Goal: Information Seeking & Learning: Learn about a topic

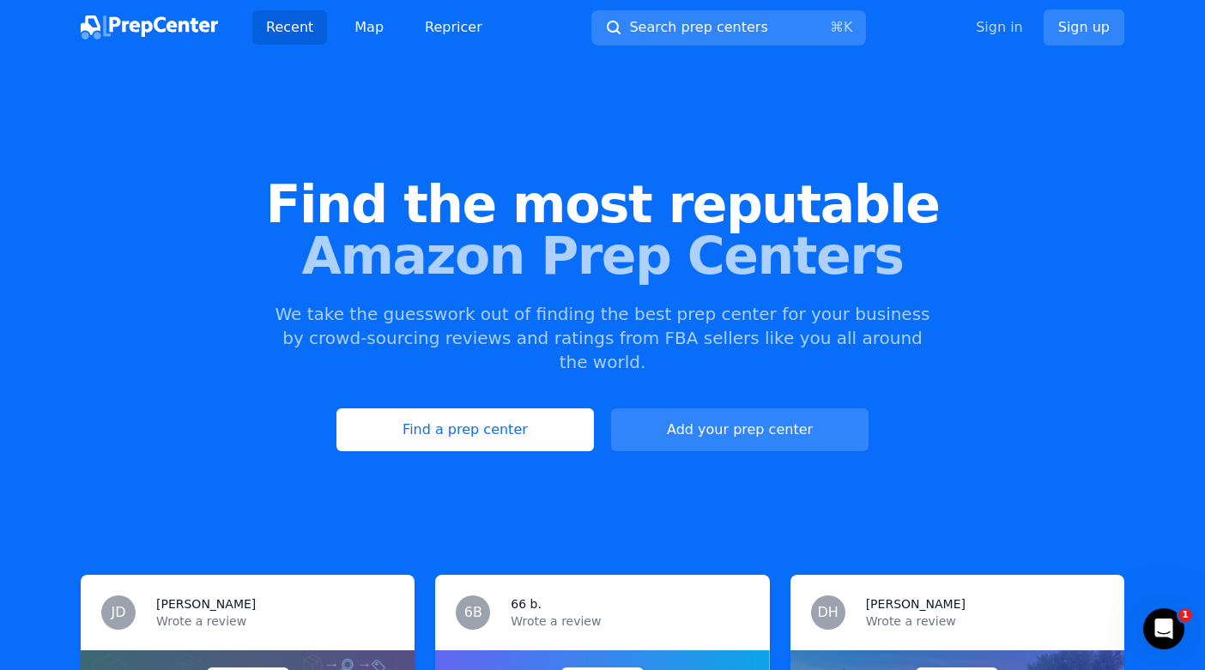
click at [1012, 33] on div at bounding box center [602, 335] width 1205 height 670
click at [1006, 30] on link "Sign in" at bounding box center [999, 27] width 47 height 21
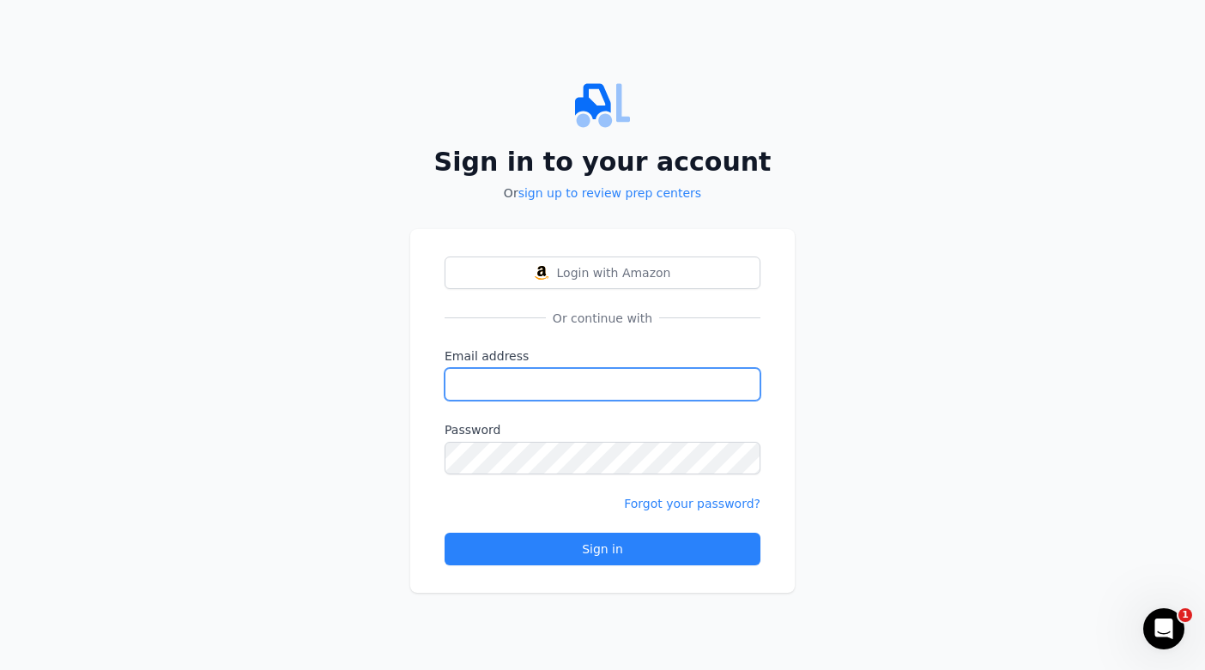
type input "[EMAIL_ADDRESS][DOMAIN_NAME]"
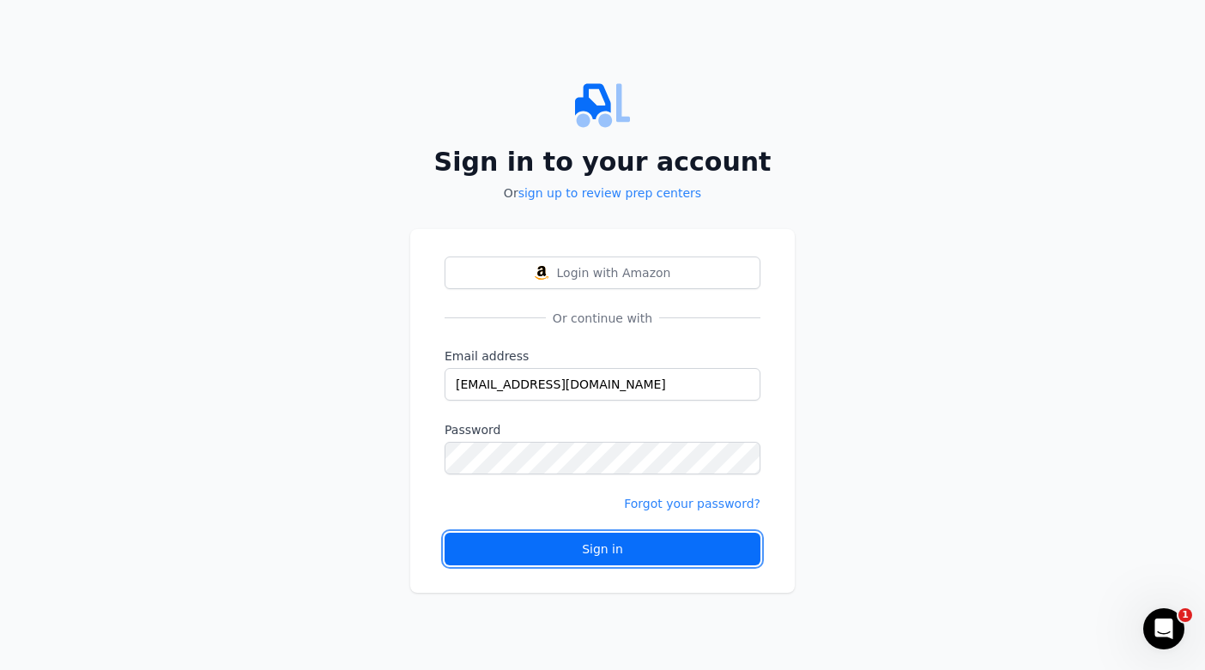
click at [655, 558] on button "Sign in" at bounding box center [602, 549] width 316 height 33
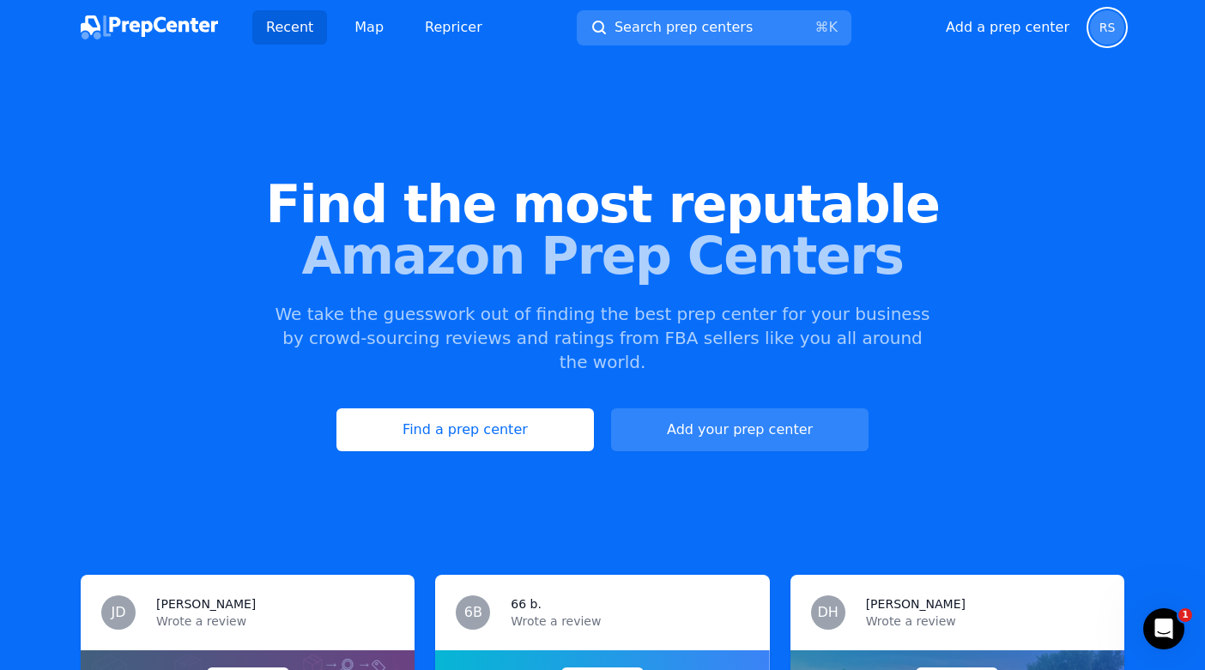
click at [1114, 27] on span "RS" at bounding box center [1107, 27] width 34 height 34
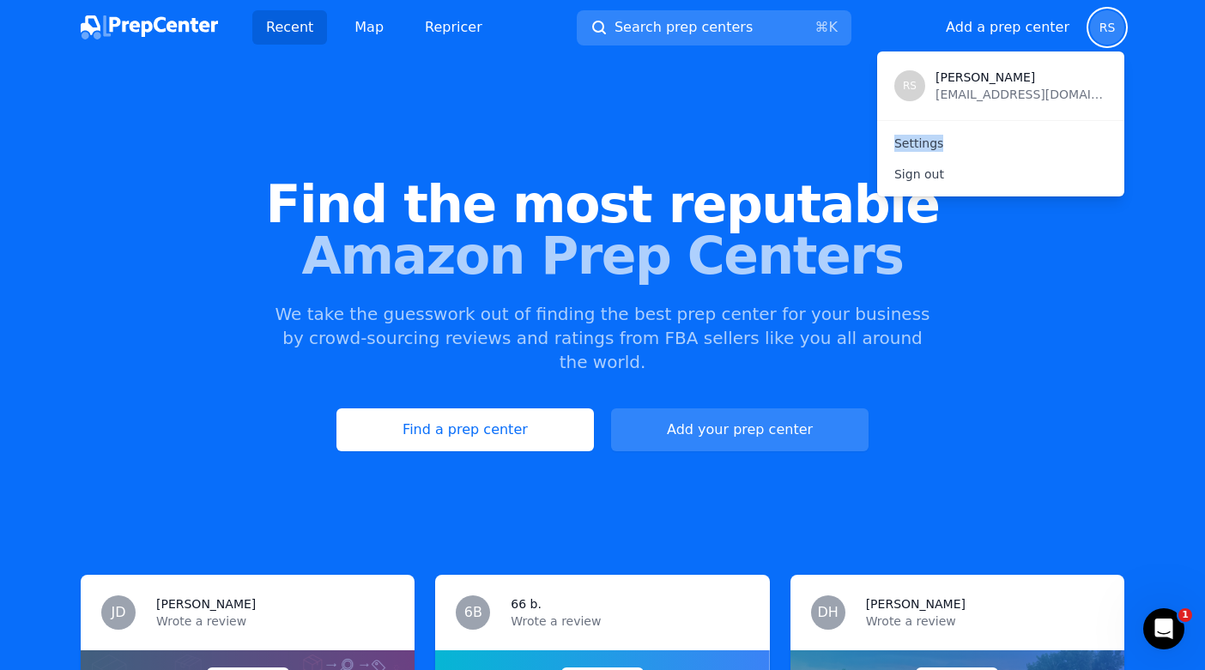
click at [682, 45] on div "Recent Map Repricer Search prep centers ⌘ K Open main menu Add a prep center Op…" at bounding box center [602, 27] width 1043 height 55
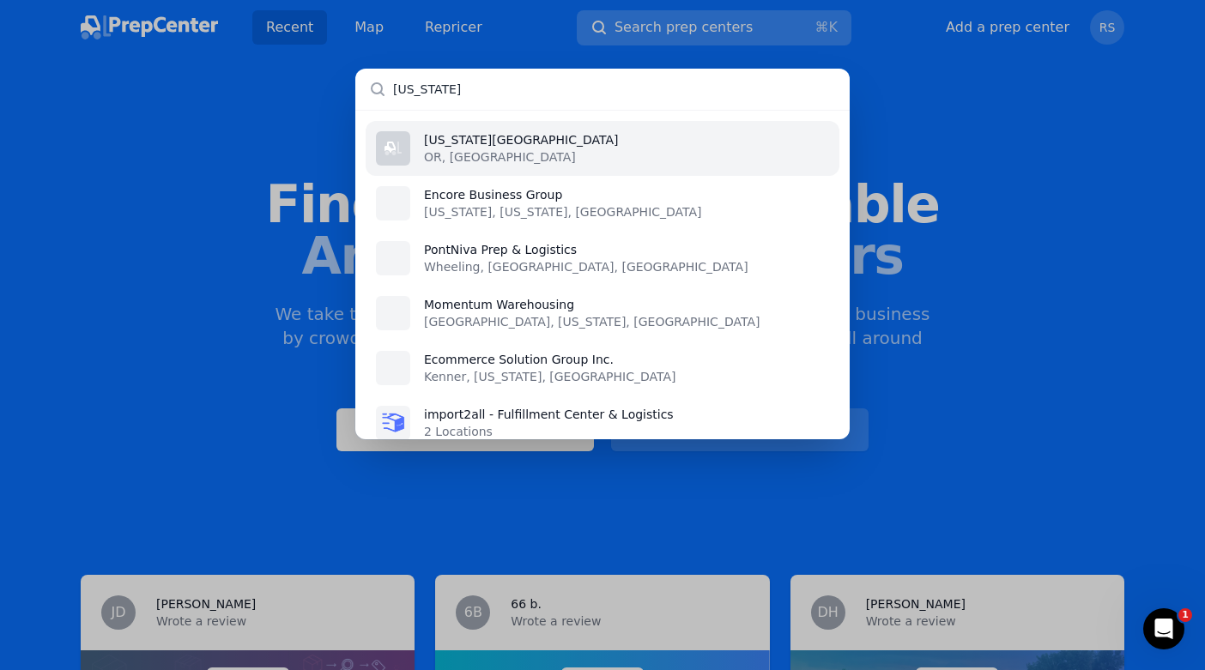
type input "[US_STATE]"
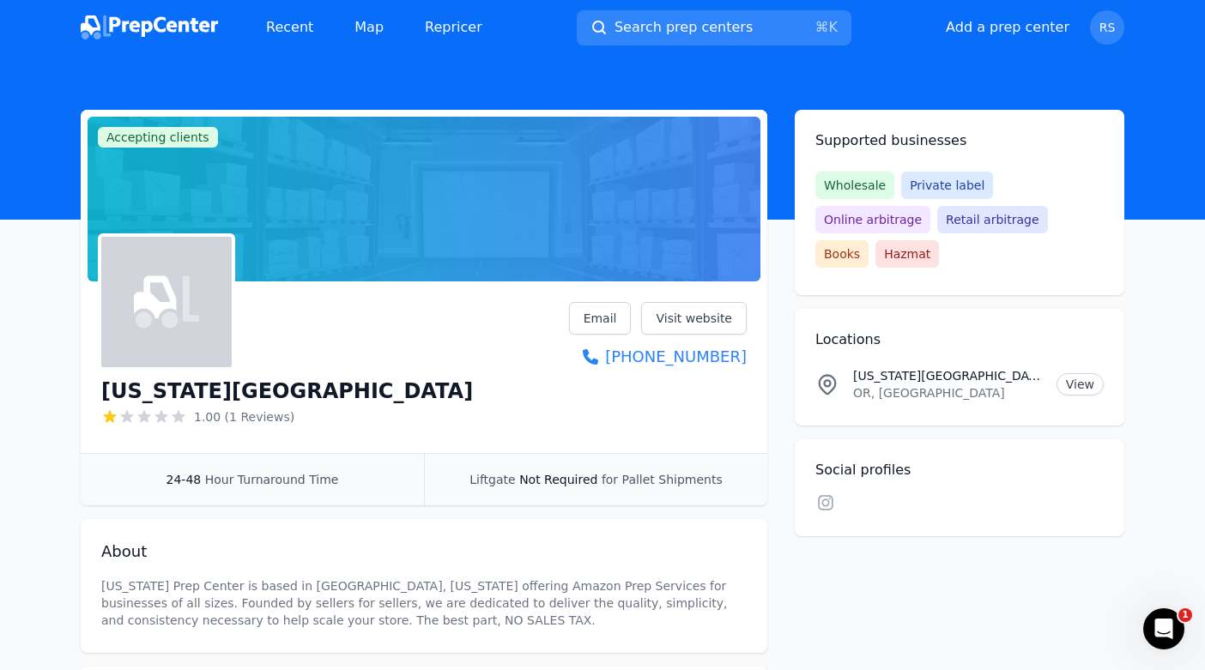
click at [202, 318] on div at bounding box center [166, 302] width 130 height 130
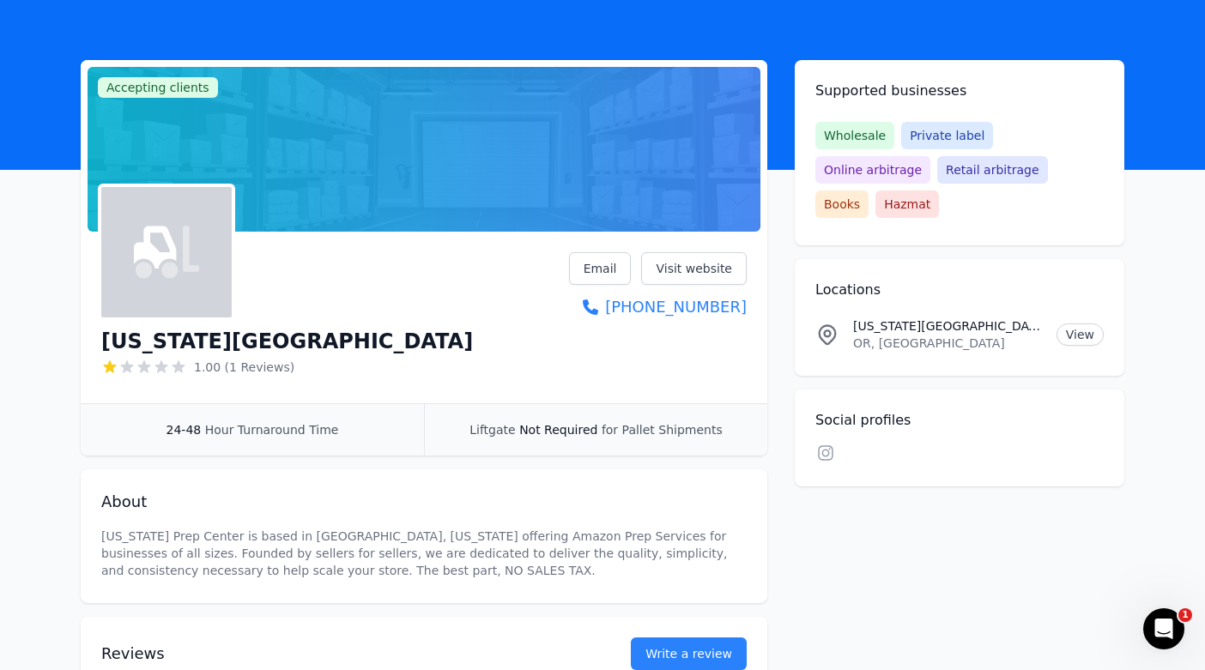
scroll to position [49, 0]
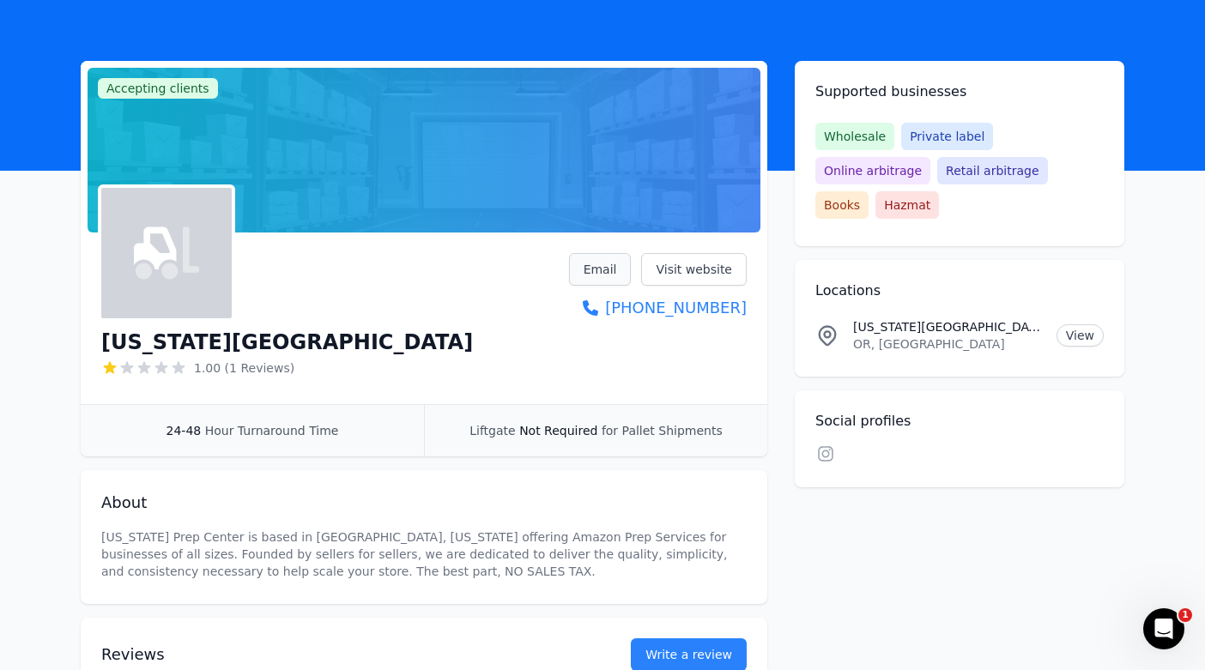
click at [608, 270] on link "Email" at bounding box center [600, 269] width 63 height 33
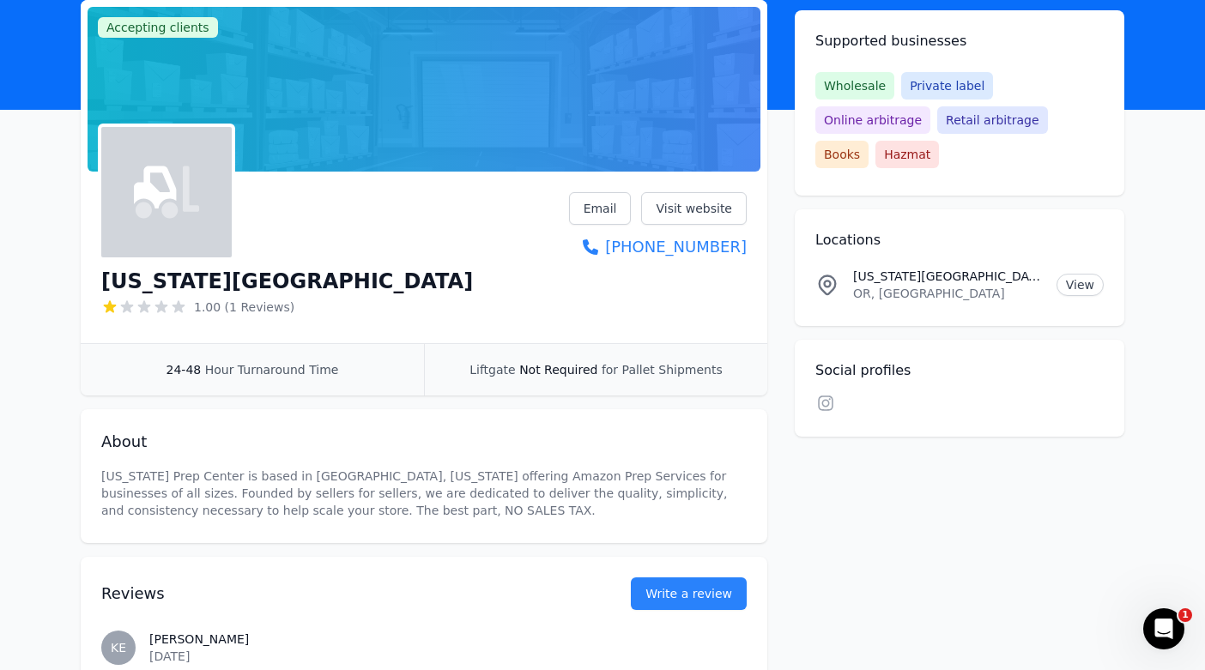
scroll to position [142, 0]
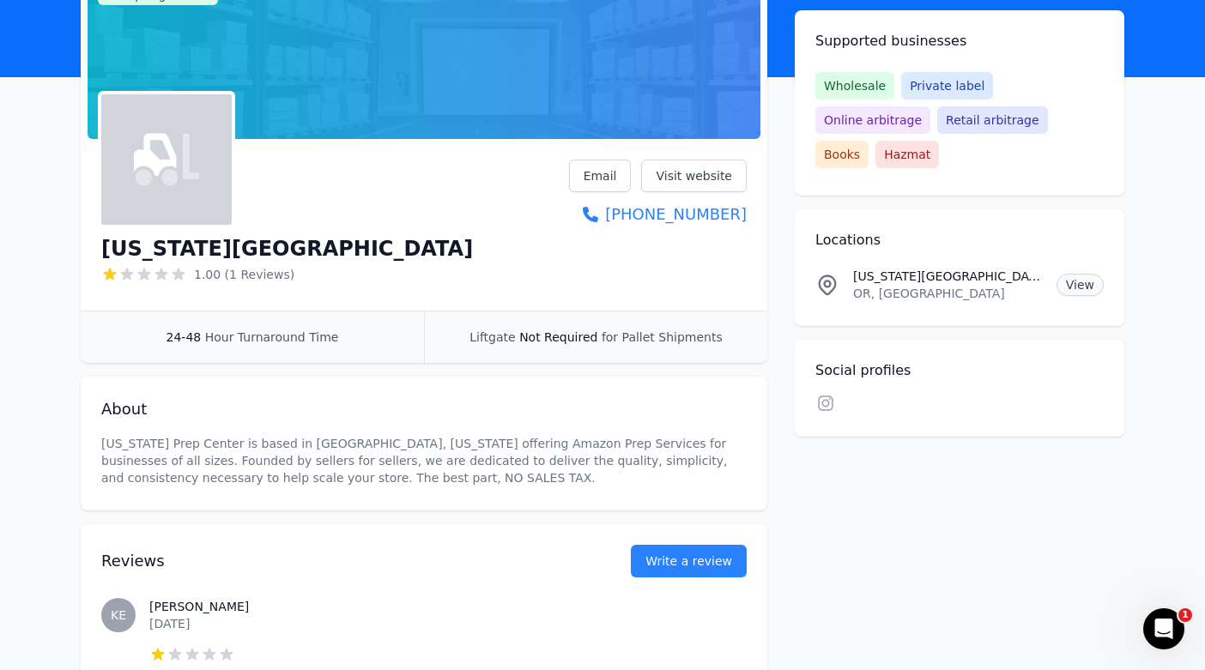
click at [1086, 274] on link "View" at bounding box center [1079, 285] width 47 height 22
click at [820, 395] on icon at bounding box center [825, 403] width 21 height 17
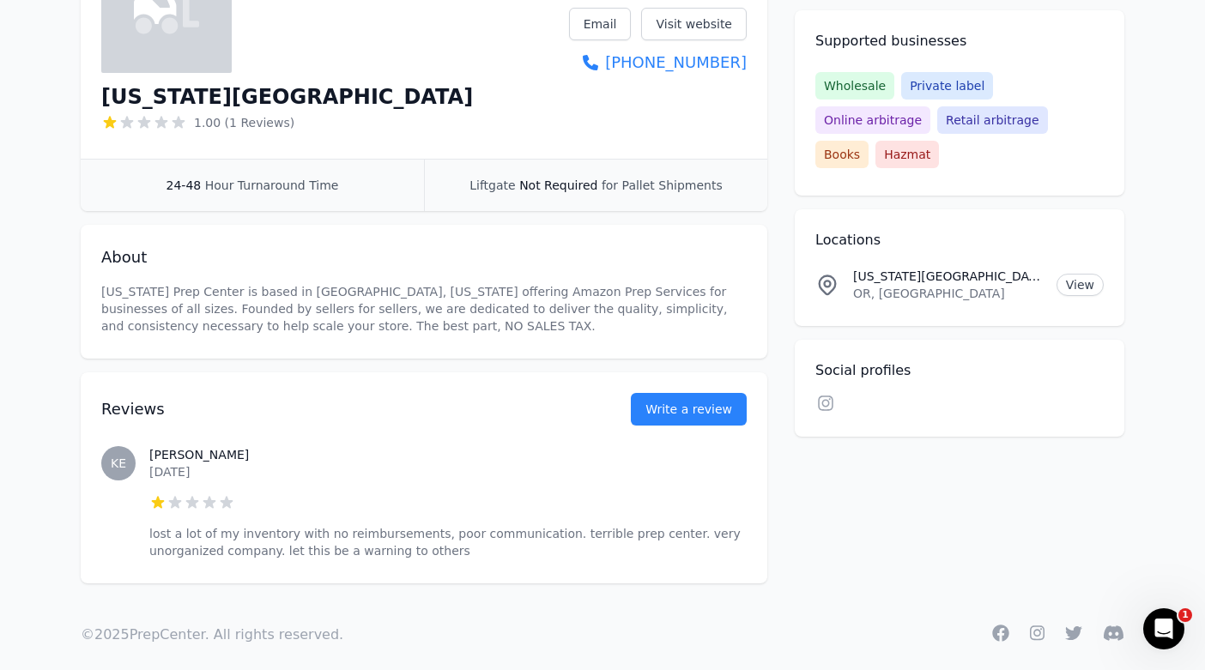
scroll to position [298, 0]
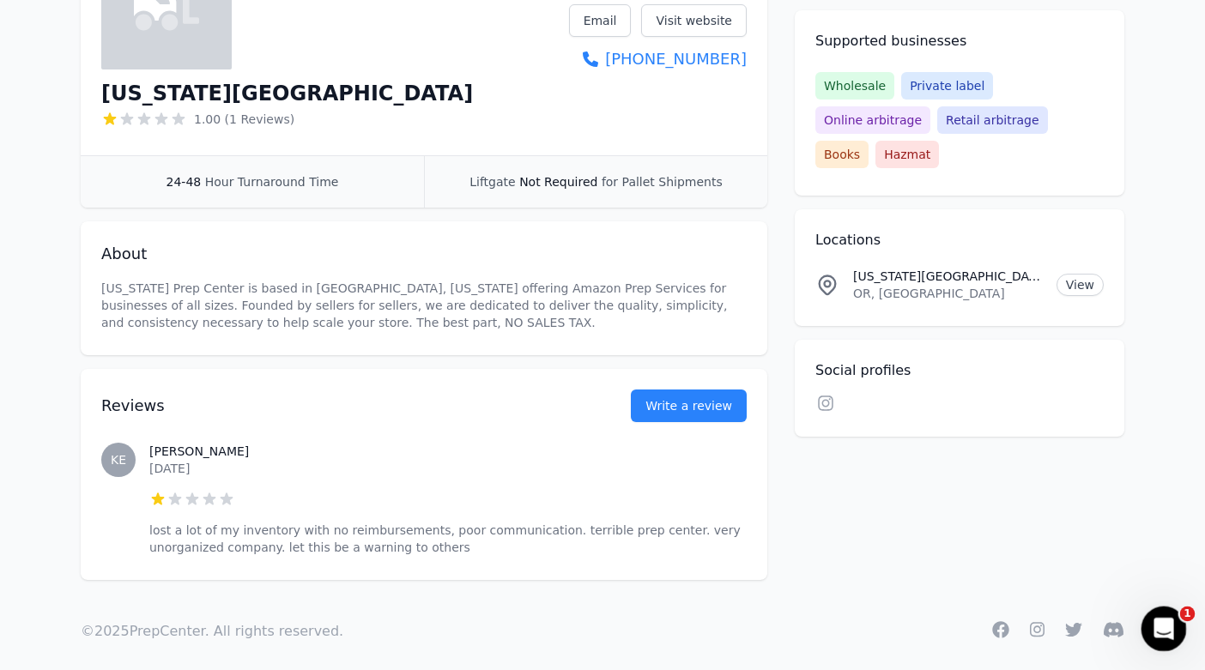
click at [1175, 646] on div "Open Intercom Messenger" at bounding box center [1160, 626] width 41 height 41
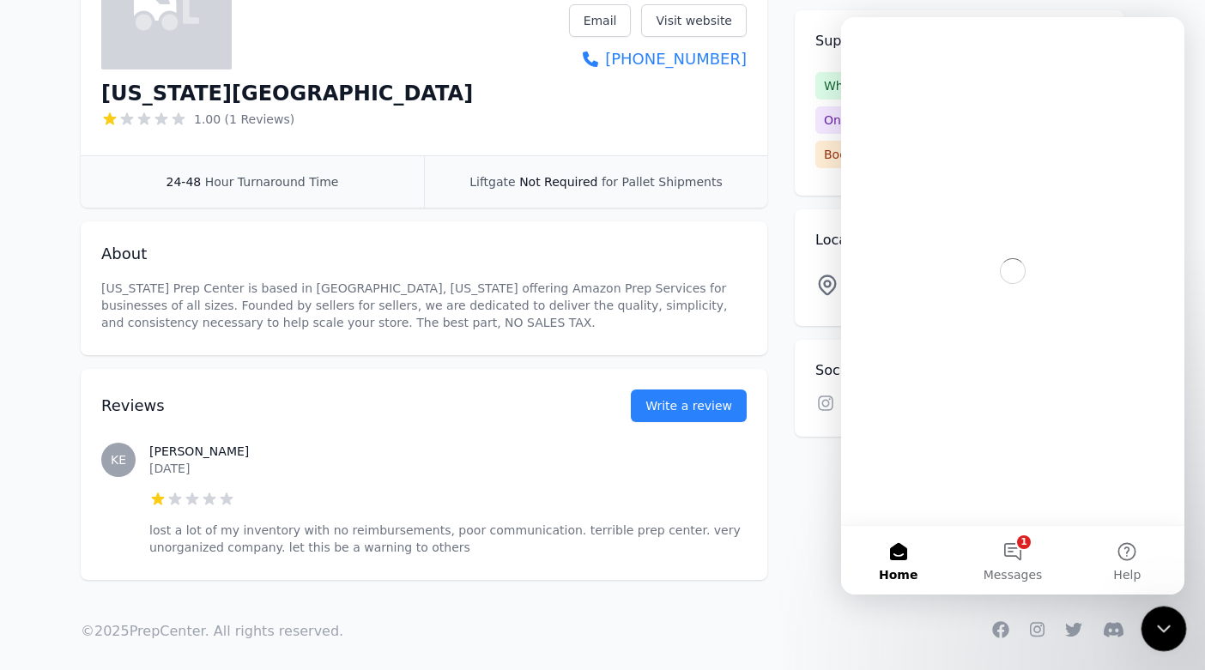
scroll to position [0, 0]
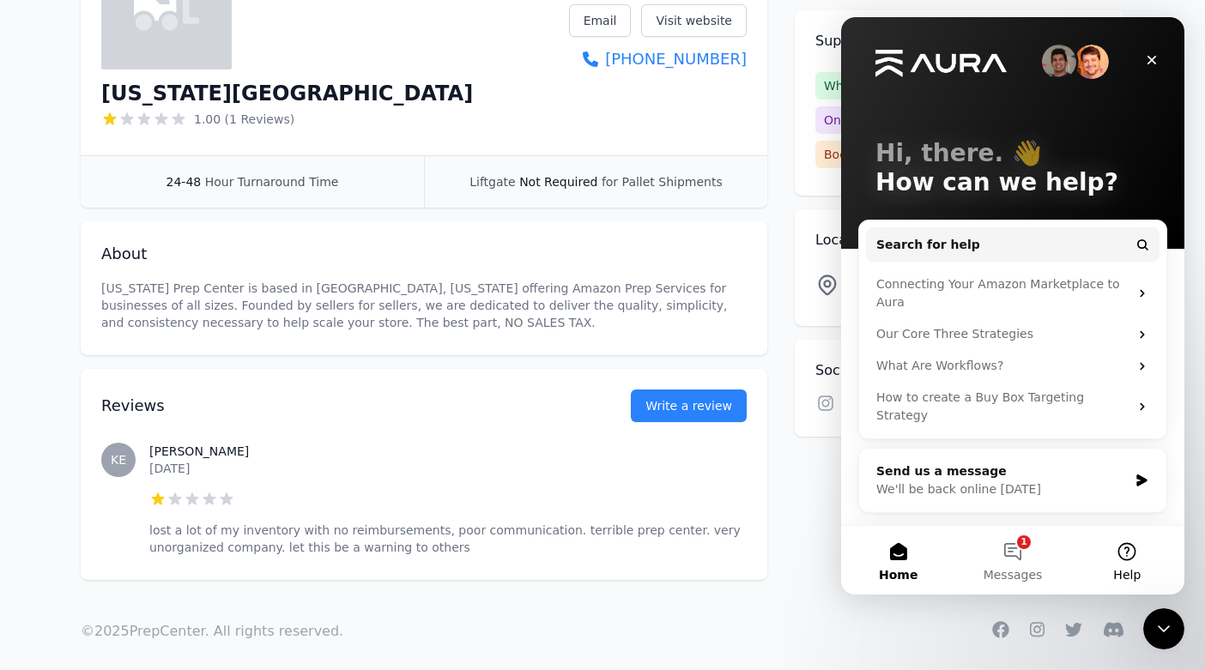
click at [1114, 556] on button "Help" at bounding box center [1127, 560] width 114 height 69
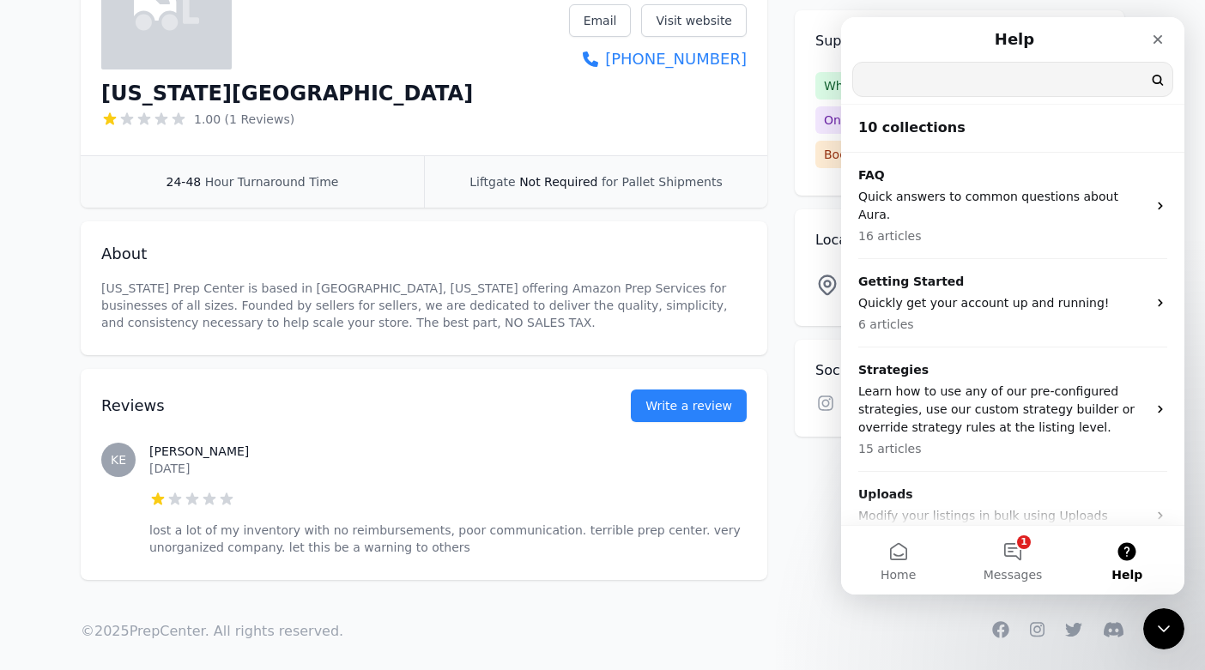
click at [1042, 76] on input "Search for help" at bounding box center [1012, 79] width 319 height 33
type input "login"
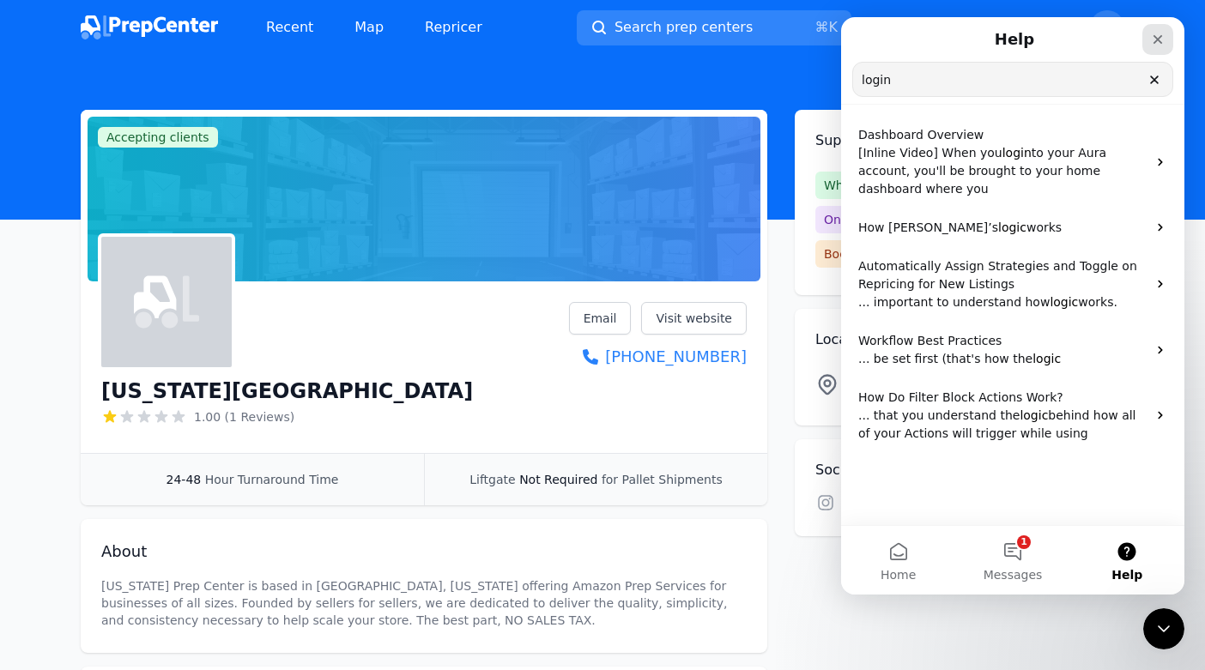
click at [1148, 42] on div "Close" at bounding box center [1157, 39] width 31 height 31
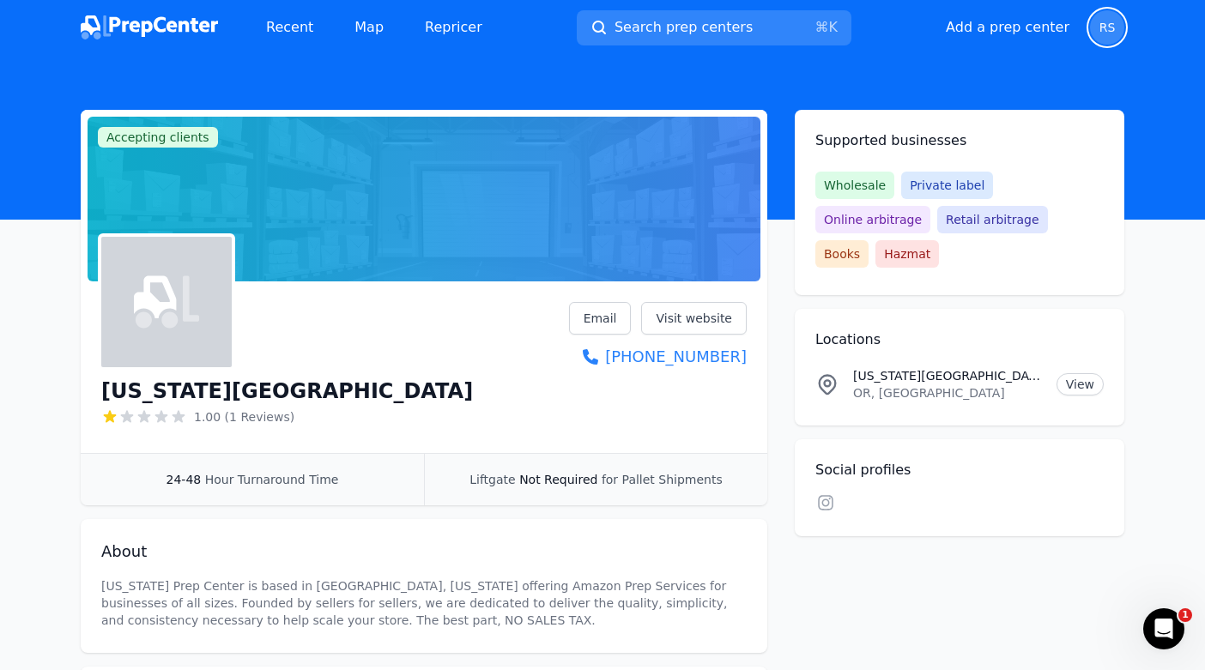
click at [1115, 23] on span "RS" at bounding box center [1107, 27] width 34 height 34
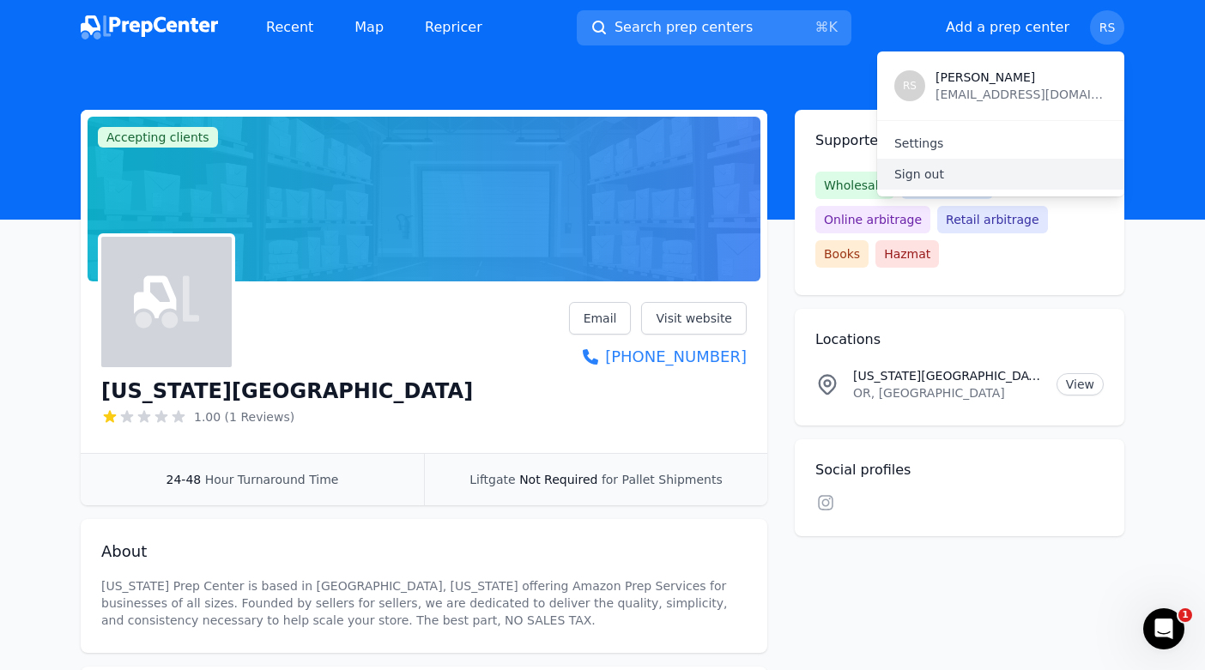
click at [928, 170] on p "Sign out" at bounding box center [1000, 174] width 213 height 17
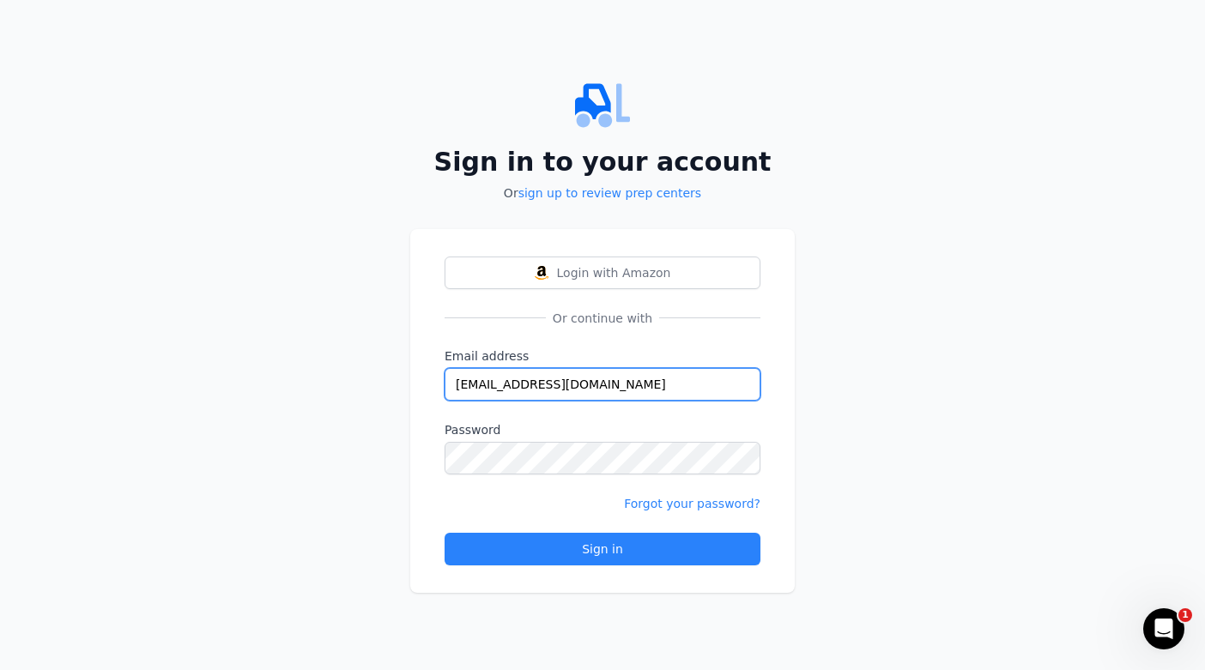
click at [674, 386] on input "[EMAIL_ADDRESS][DOMAIN_NAME]" at bounding box center [602, 384] width 316 height 33
type input "[EMAIL_ADDRESS][DOMAIN_NAME]"
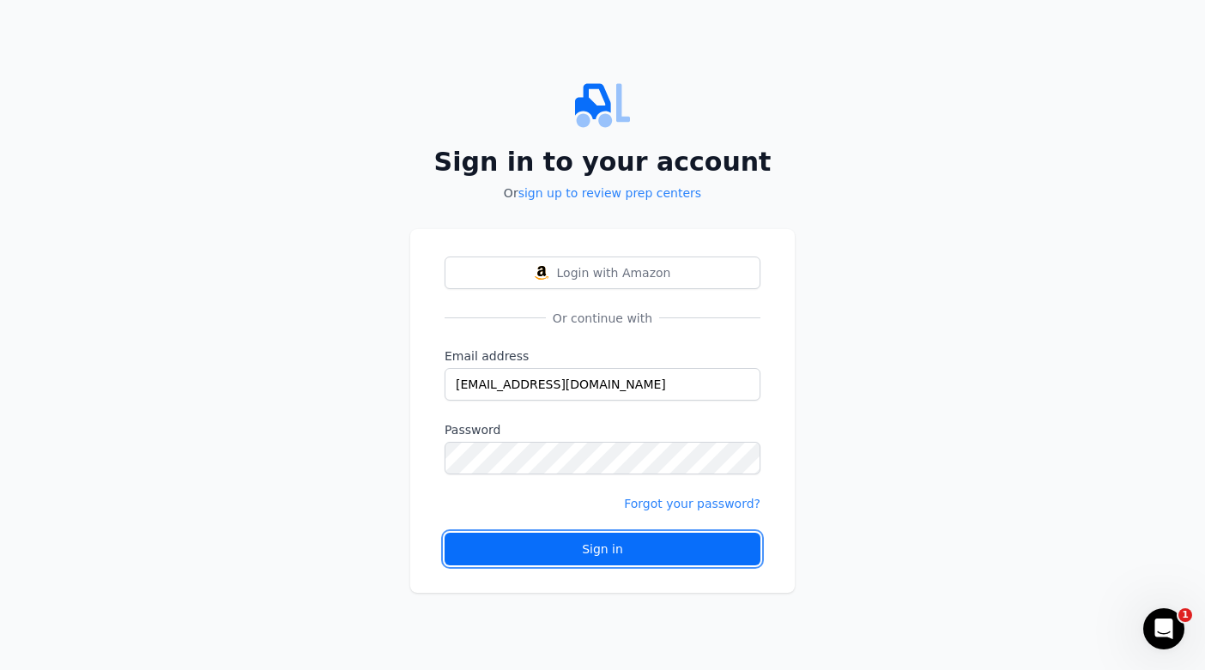
click at [621, 549] on div "Sign in" at bounding box center [602, 549] width 287 height 17
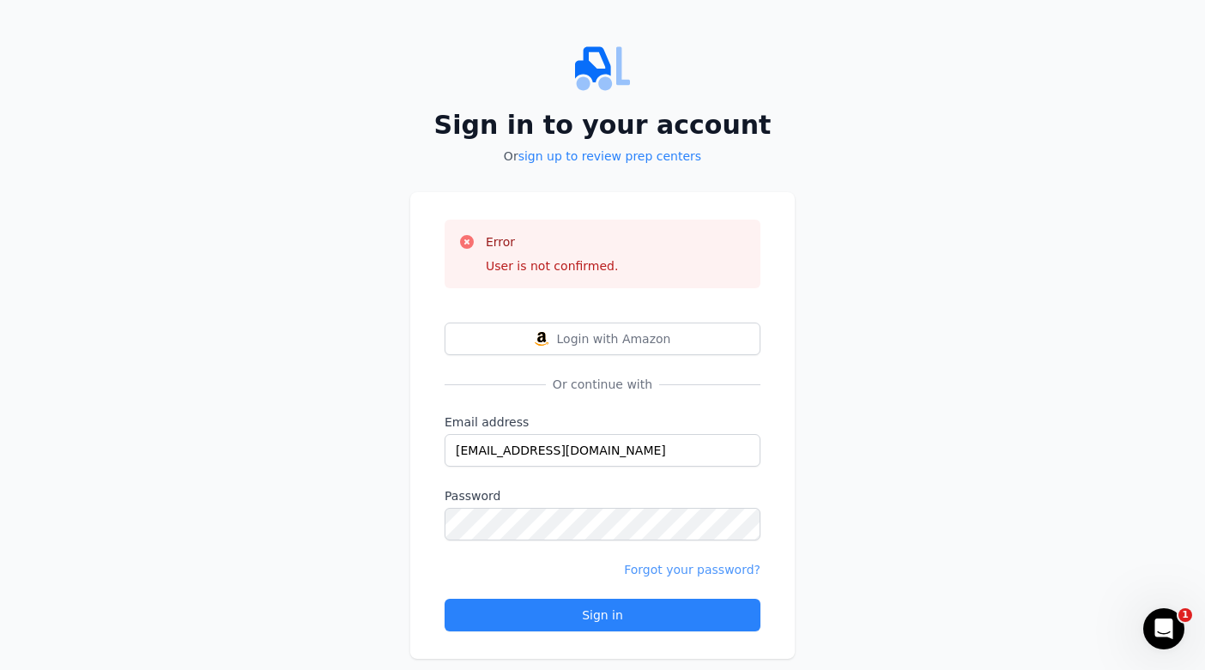
click at [679, 567] on link "Forgot your password?" at bounding box center [692, 570] width 136 height 14
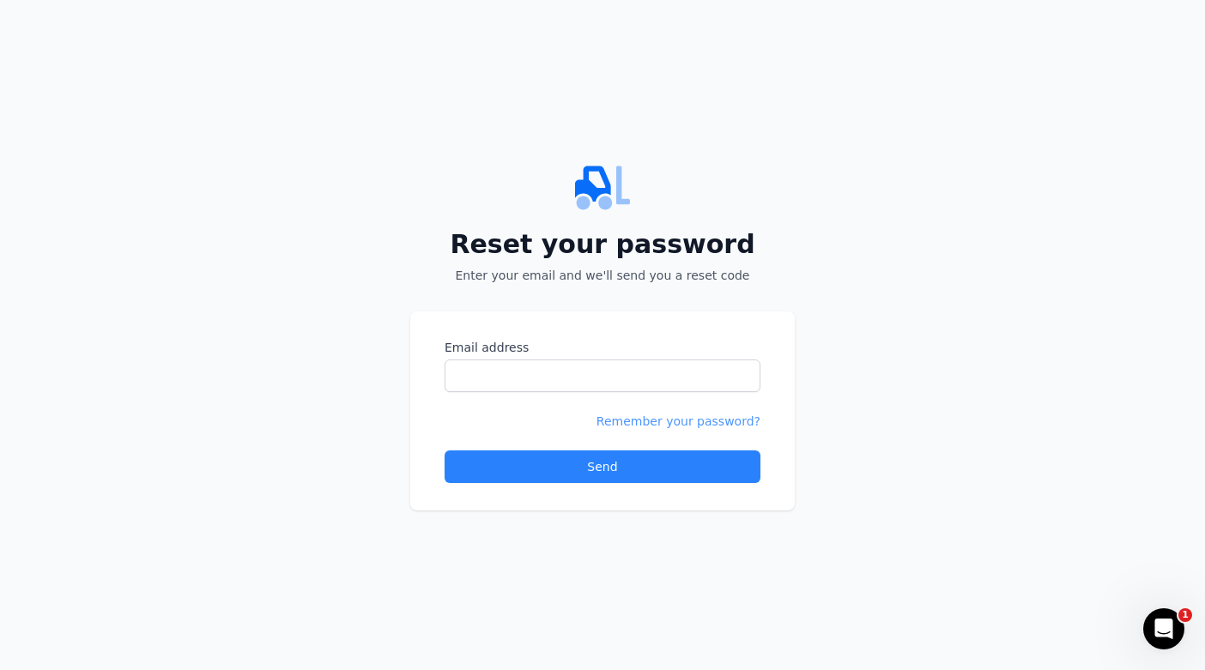
click at [665, 426] on link "Remember your password?" at bounding box center [678, 421] width 164 height 14
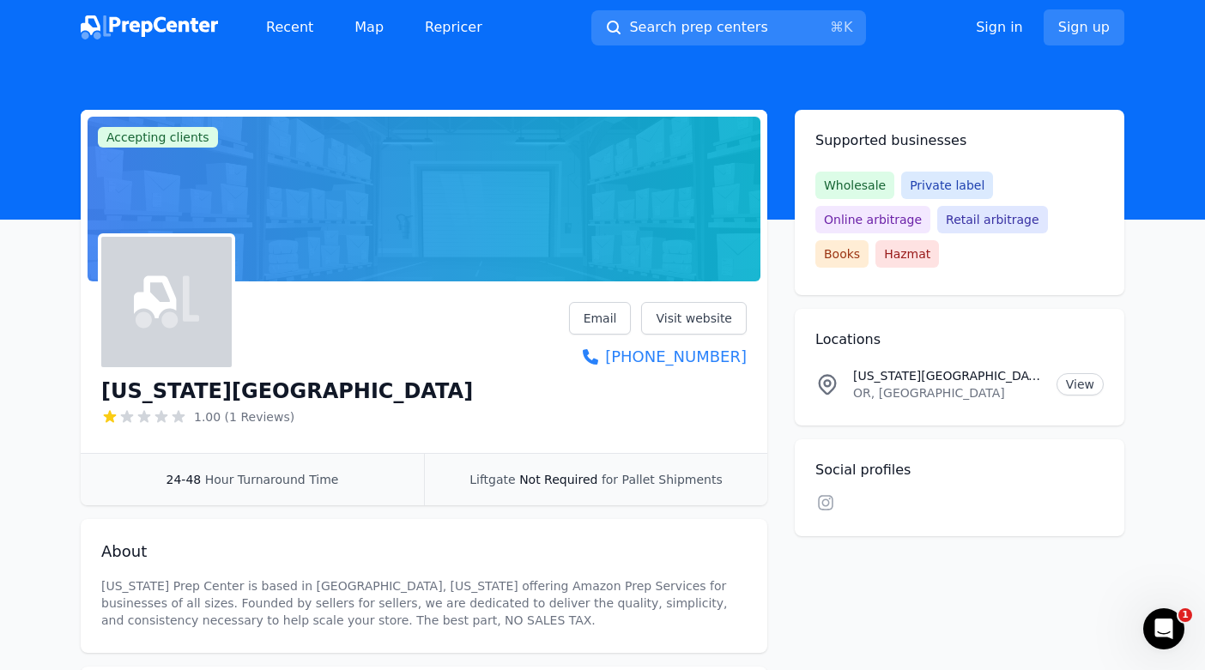
click at [202, 19] on img at bounding box center [149, 27] width 137 height 24
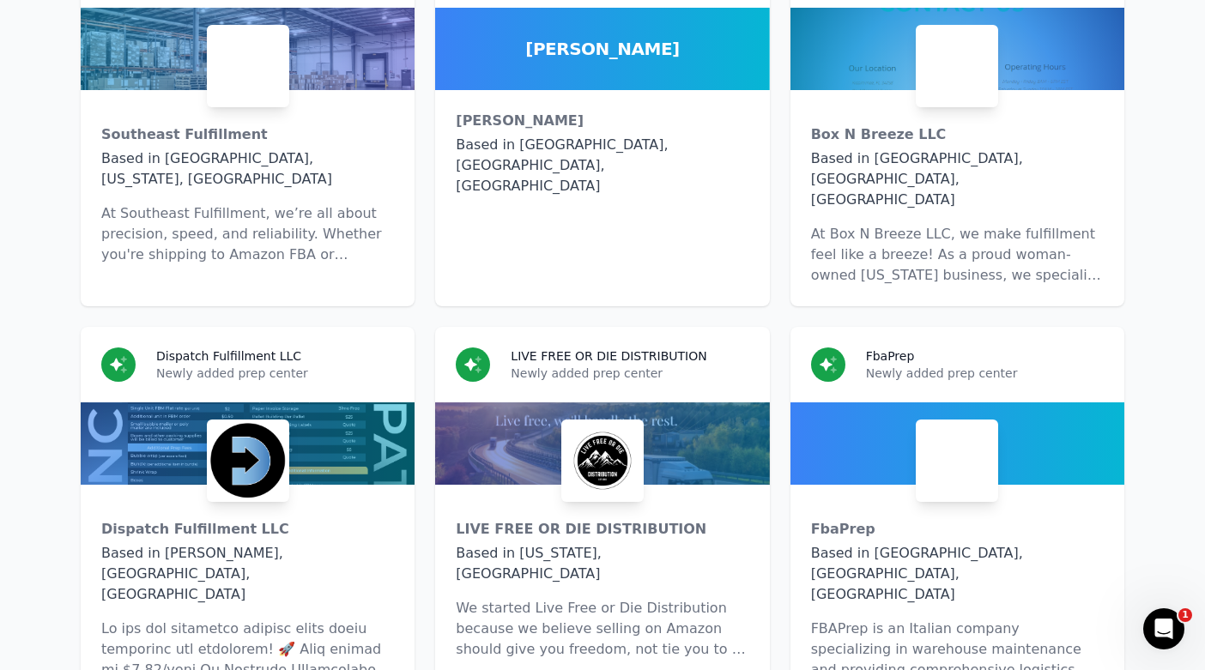
scroll to position [11982, 0]
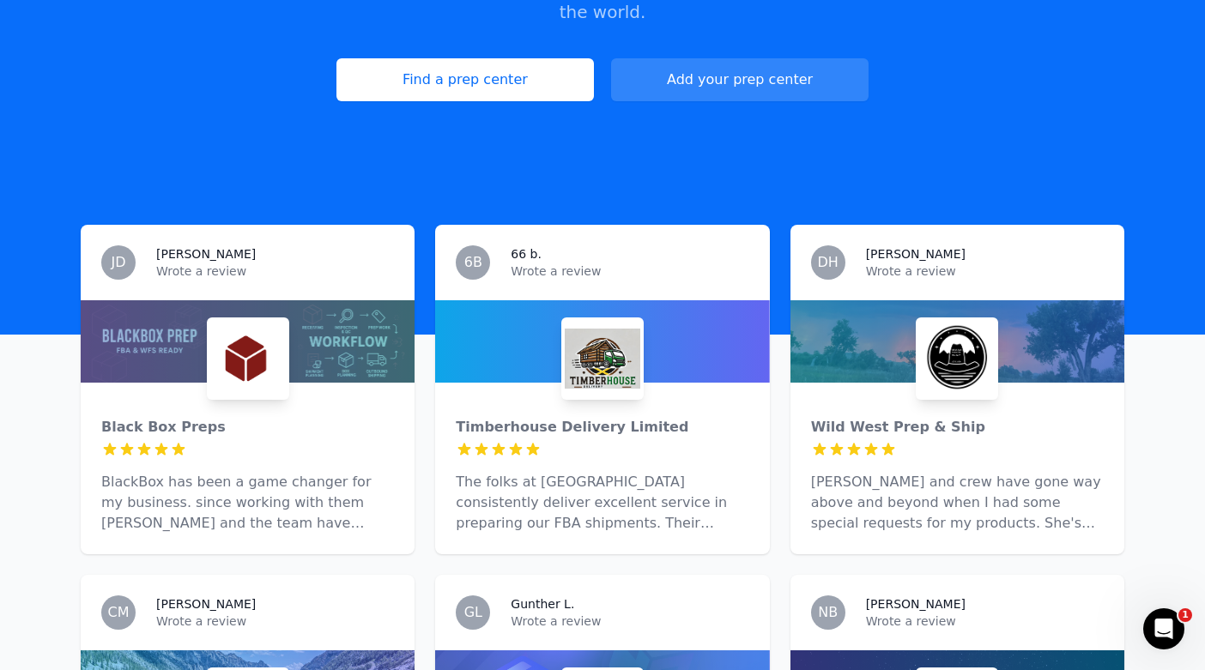
scroll to position [0, 0]
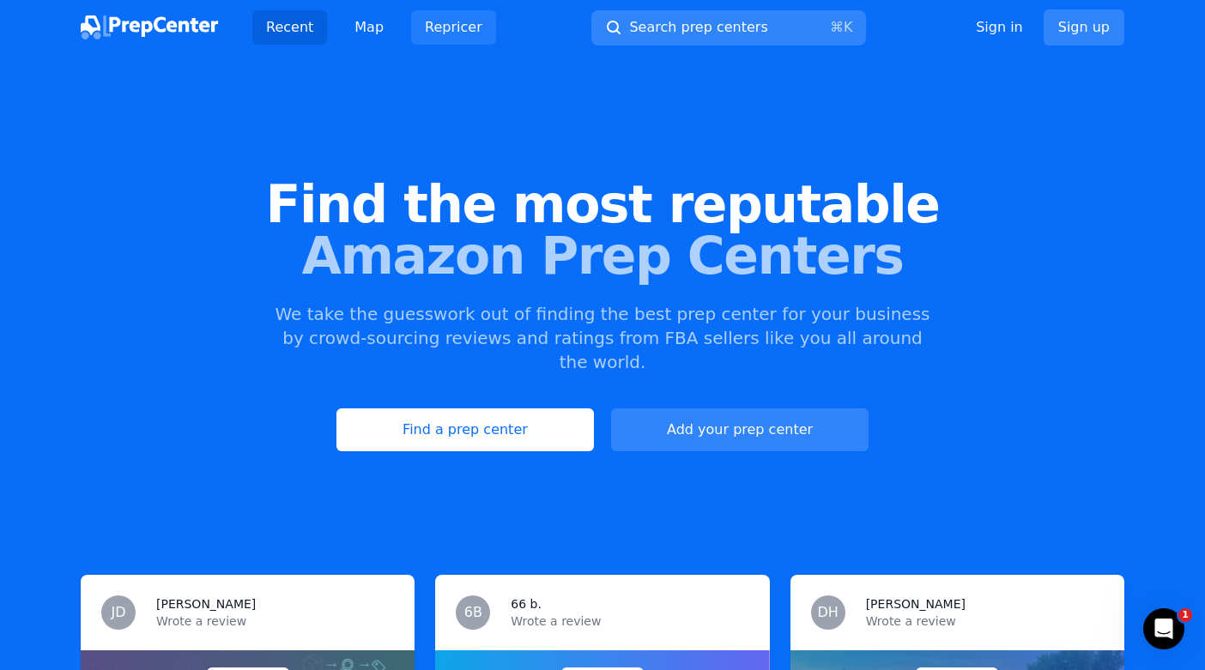
click at [432, 39] on link "Repricer" at bounding box center [453, 27] width 85 height 34
click at [1146, 632] on div "Open Intercom Messenger" at bounding box center [1161, 626] width 57 height 57
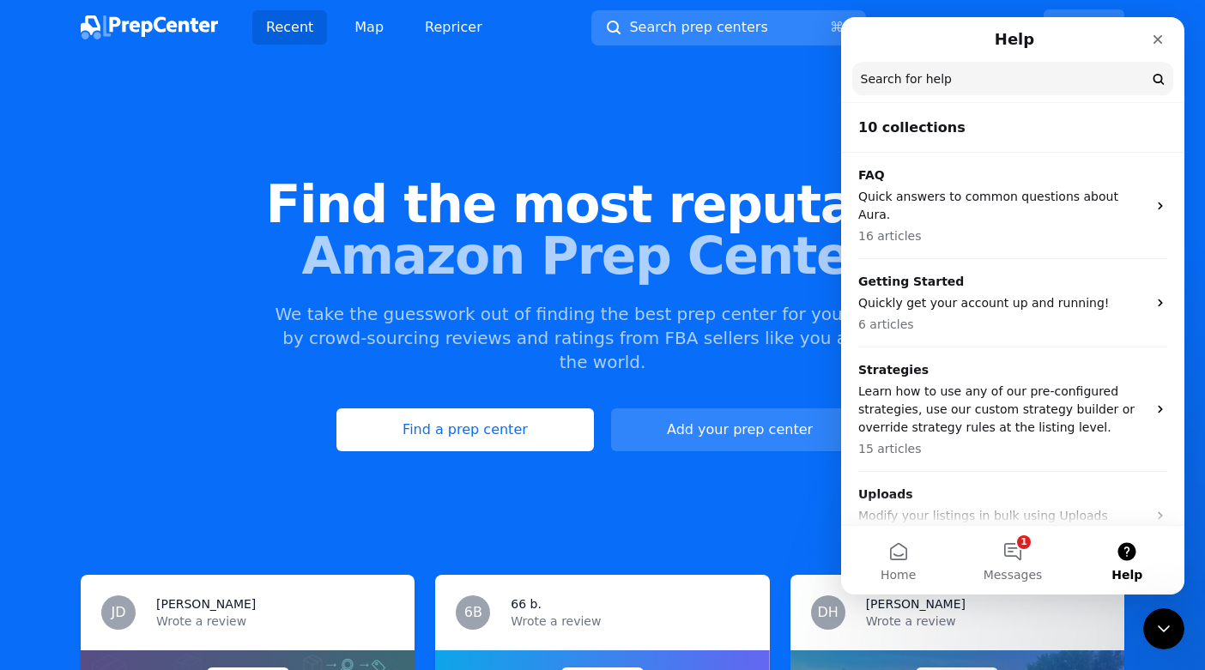
click at [1129, 559] on button "Help" at bounding box center [1127, 560] width 114 height 69
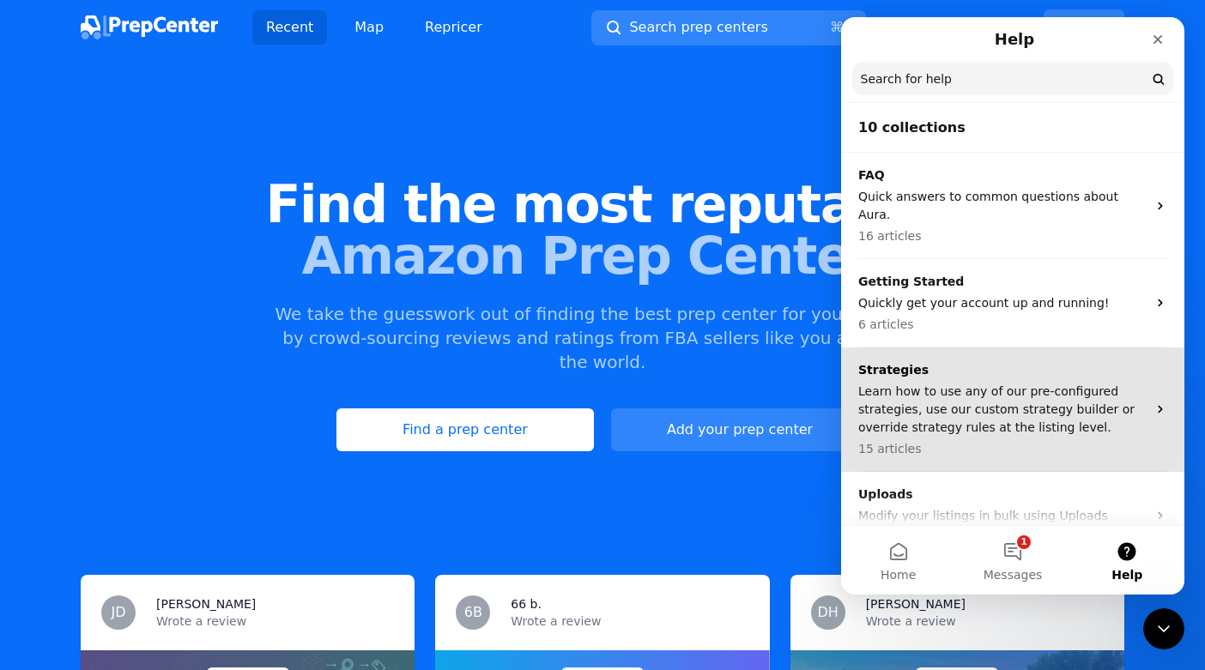
scroll to position [597, 0]
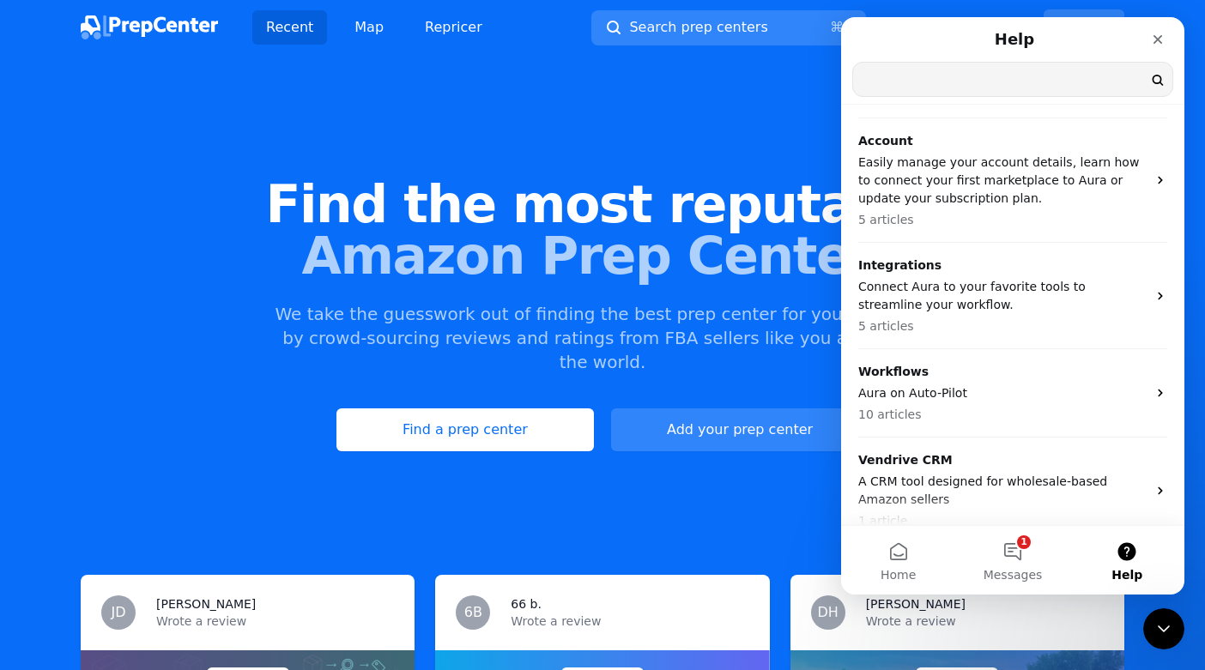
click at [1033, 71] on input "Search for help" at bounding box center [1012, 79] width 319 height 33
type input "login"
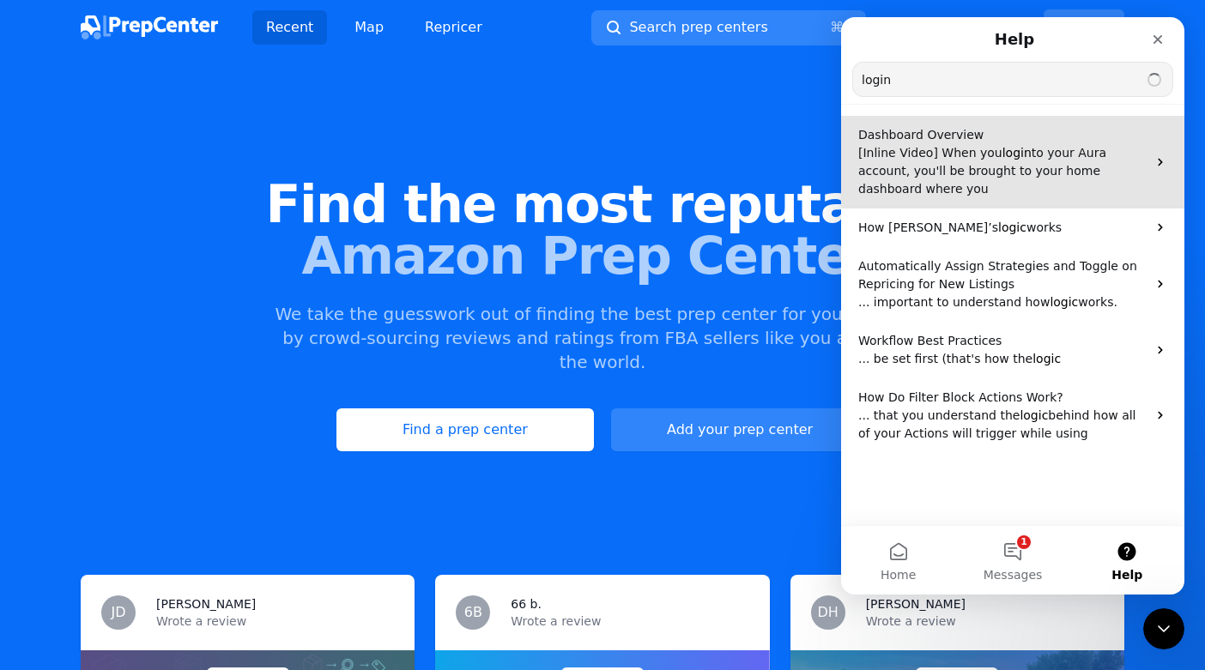
scroll to position [0, 0]
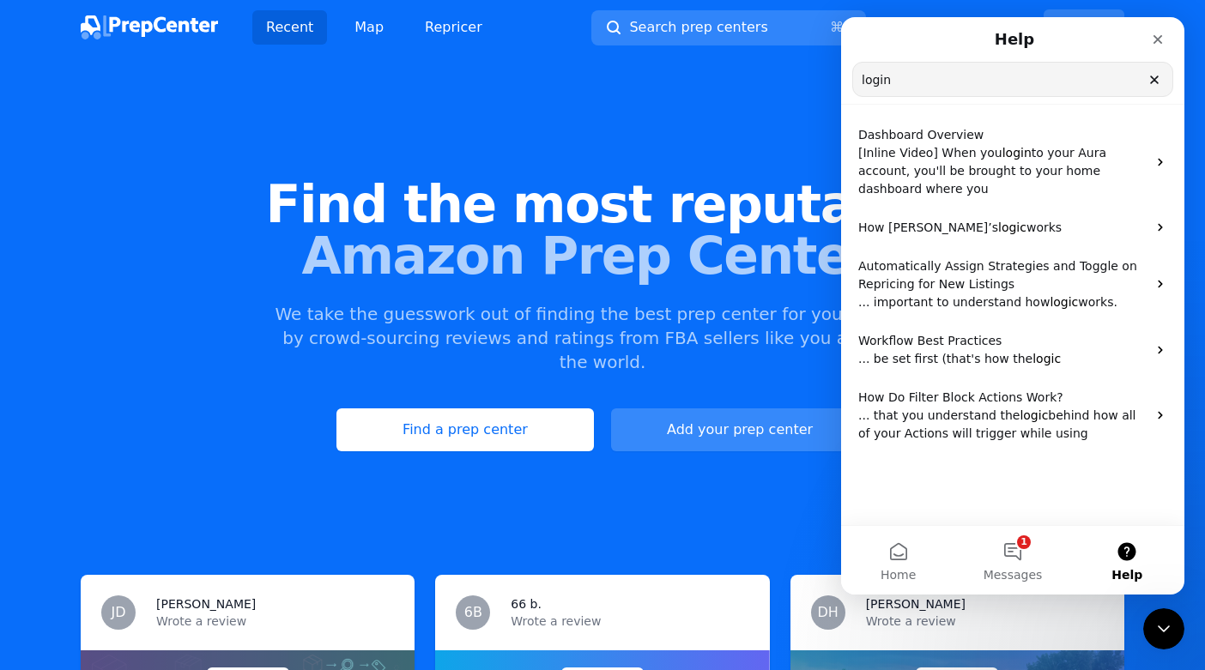
click at [676, 408] on link "Add your prep center" at bounding box center [739, 429] width 257 height 43
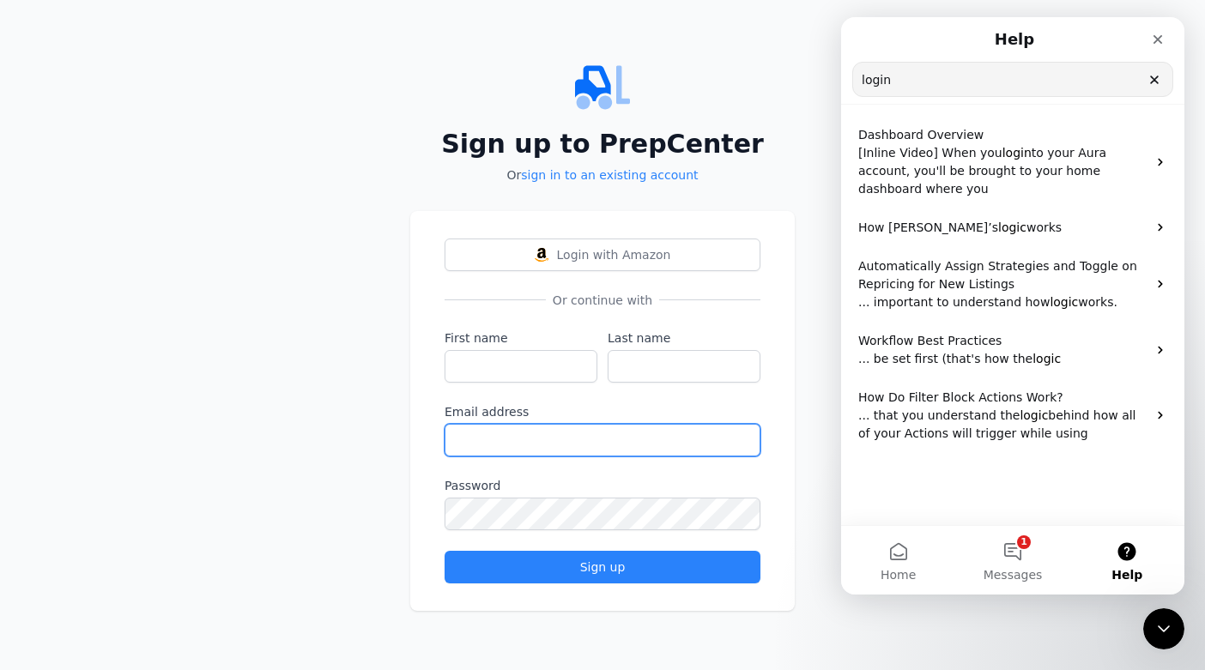
type input "[EMAIL_ADDRESS][DOMAIN_NAME]"
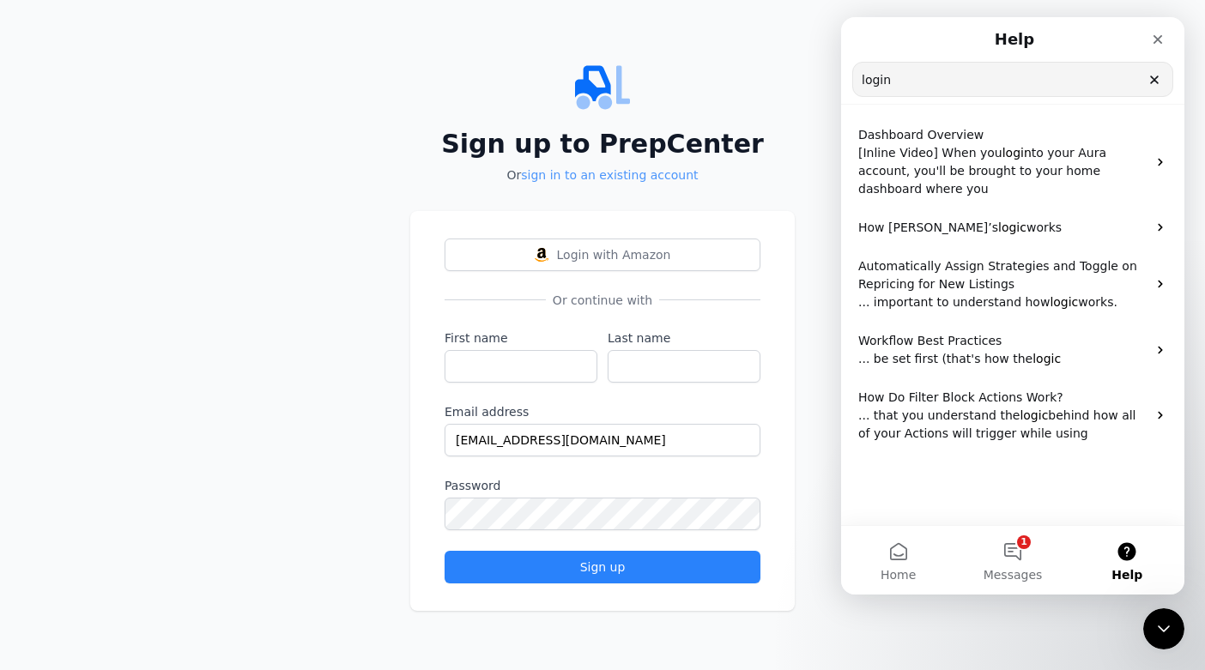
click at [669, 178] on link "sign in to an existing account" at bounding box center [609, 175] width 177 height 14
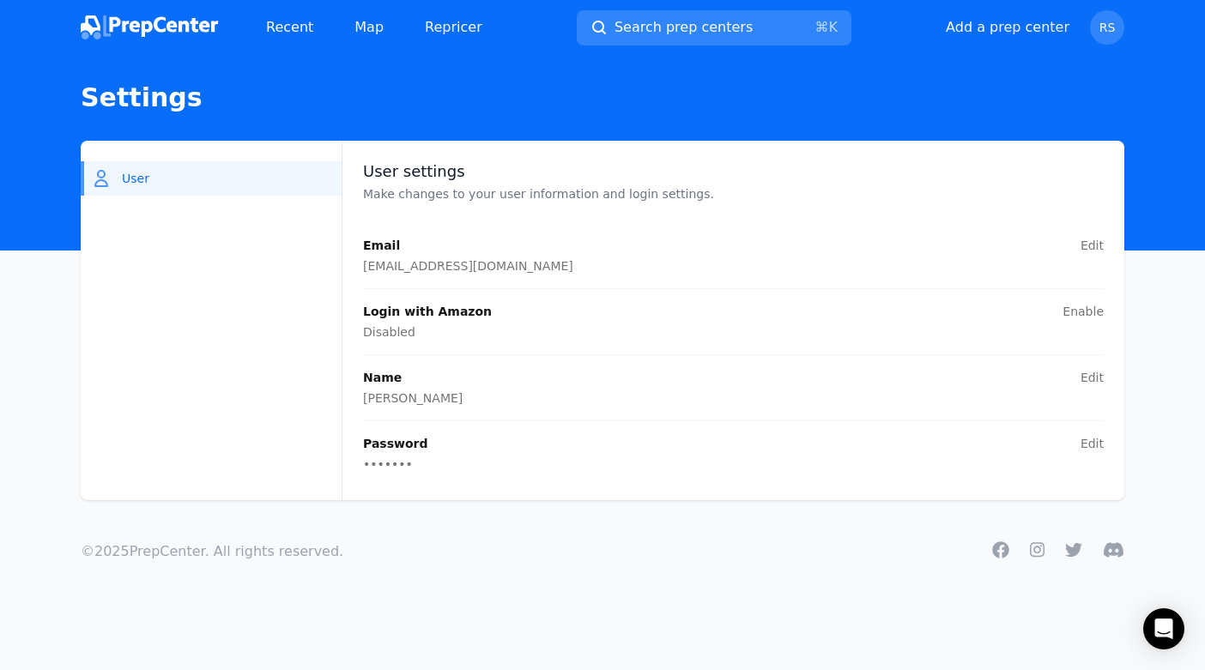
drag, startPoint x: 1086, startPoint y: 309, endPoint x: 955, endPoint y: 376, distance: 147.3
click at [955, 376] on div "Email Edit [EMAIL_ADDRESS][DOMAIN_NAME] Login with Amazon Enable Disabled Name …" at bounding box center [733, 355] width 740 height 236
click at [237, 180] on button "User" at bounding box center [211, 178] width 261 height 34
click at [1096, 35] on span "RS" at bounding box center [1107, 27] width 34 height 34
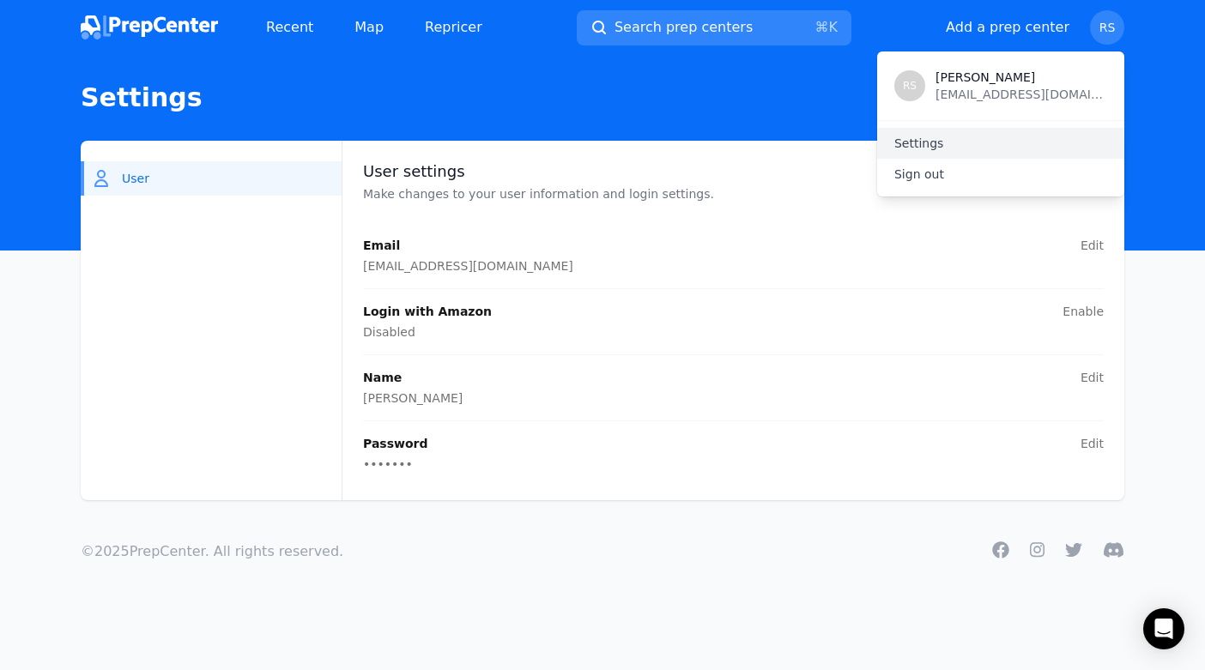
click at [937, 147] on link "Settings" at bounding box center [1000, 143] width 247 height 31
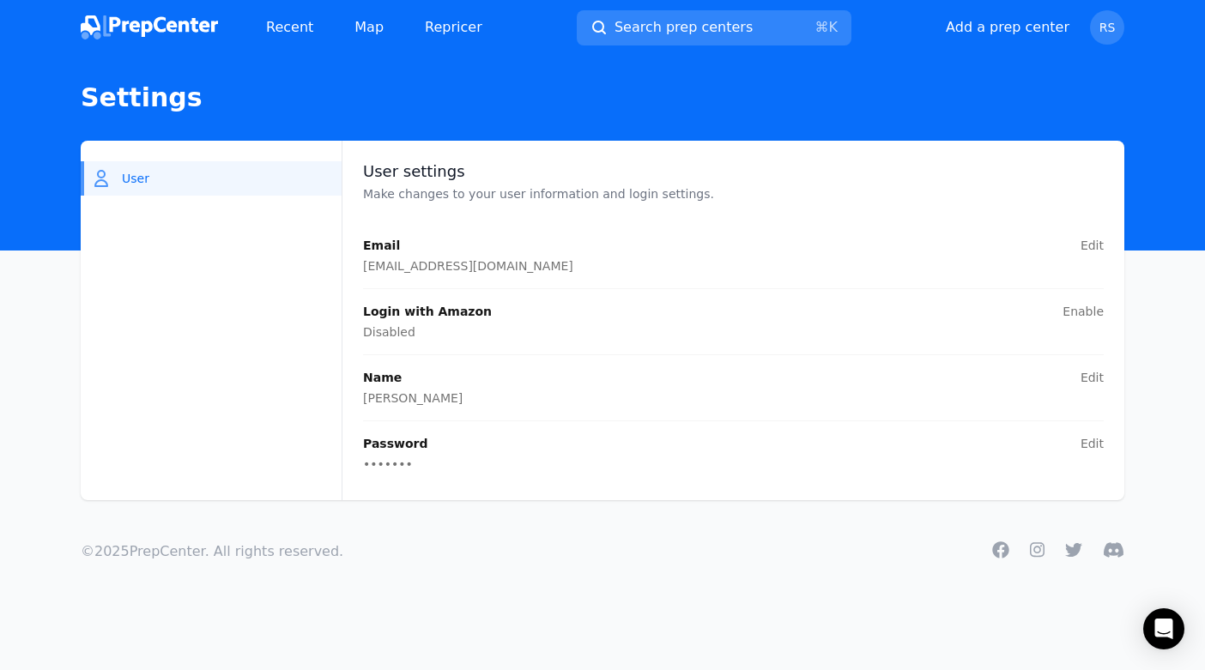
click at [204, 27] on img at bounding box center [149, 27] width 137 height 24
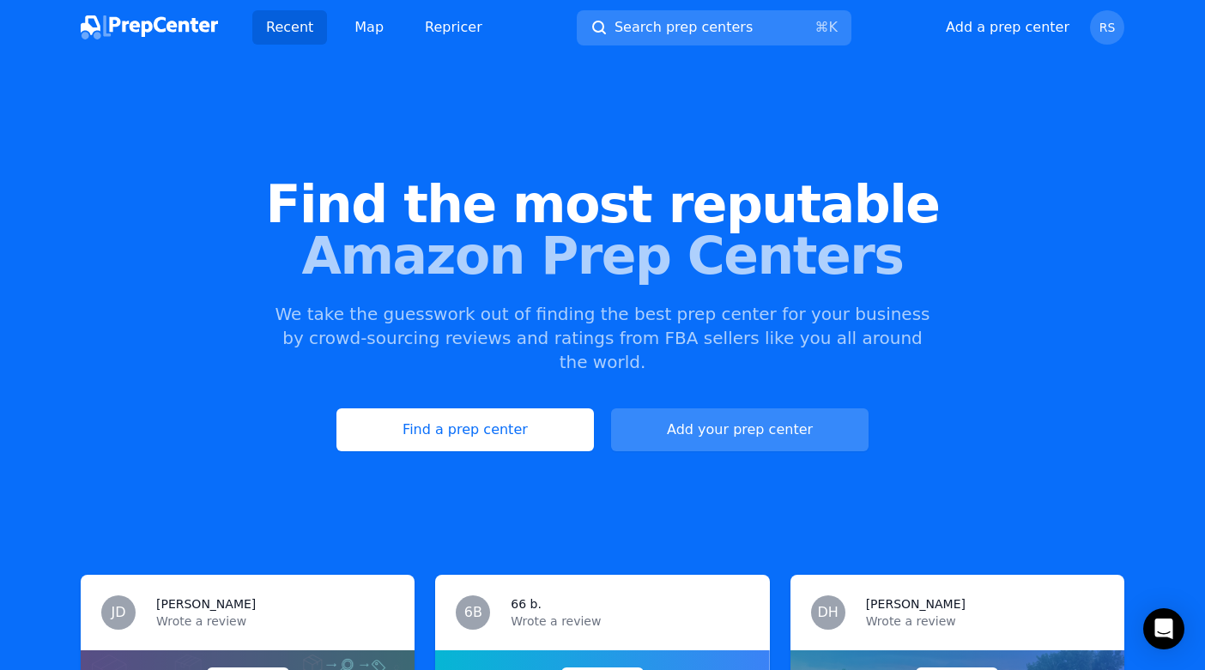
click at [806, 408] on button "Add your prep center" at bounding box center [739, 429] width 257 height 43
select select "US"
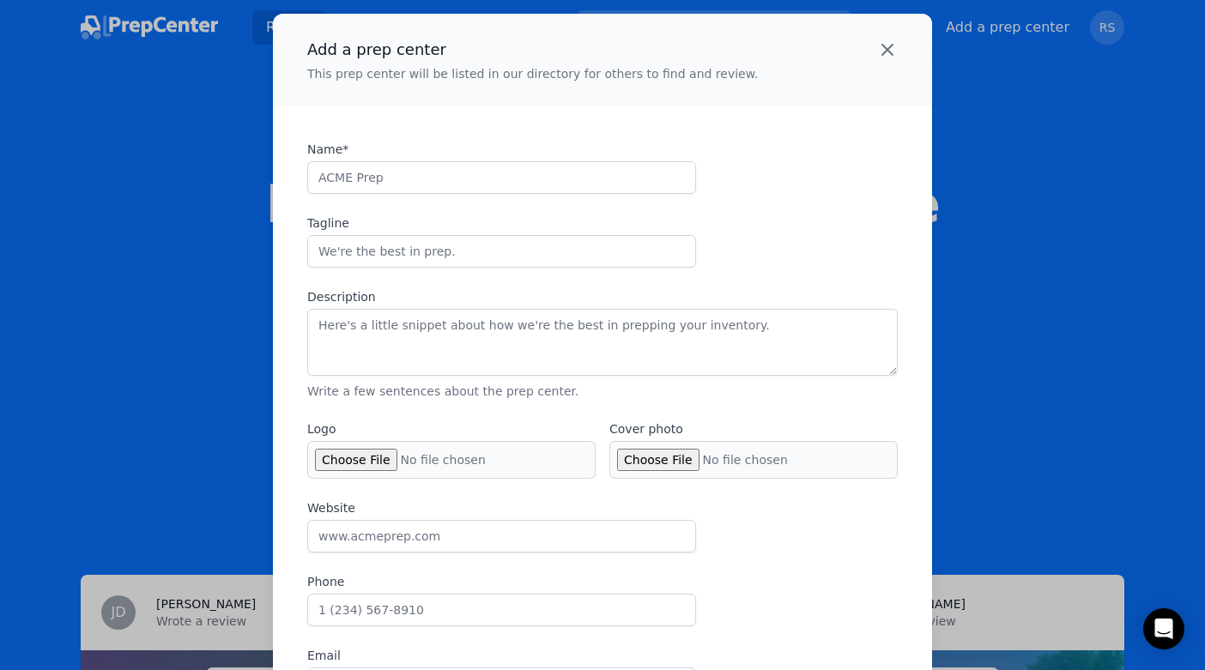
click at [892, 46] on icon "button" at bounding box center [887, 49] width 21 height 21
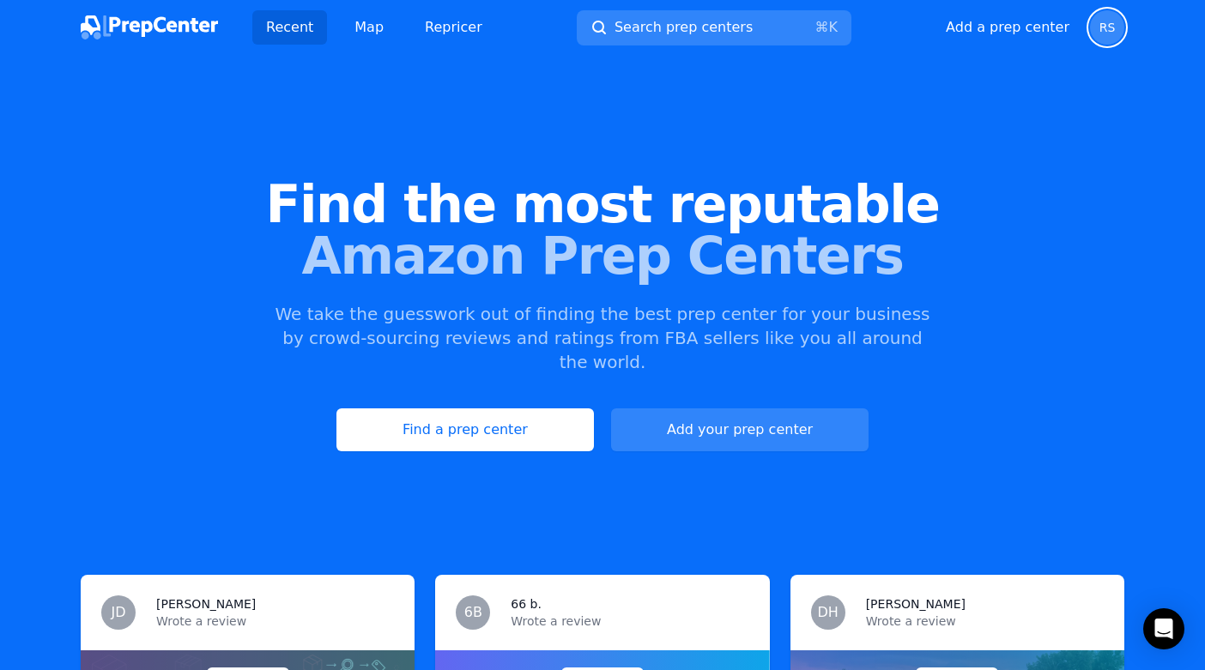
click at [1090, 29] on span "RS" at bounding box center [1107, 27] width 34 height 34
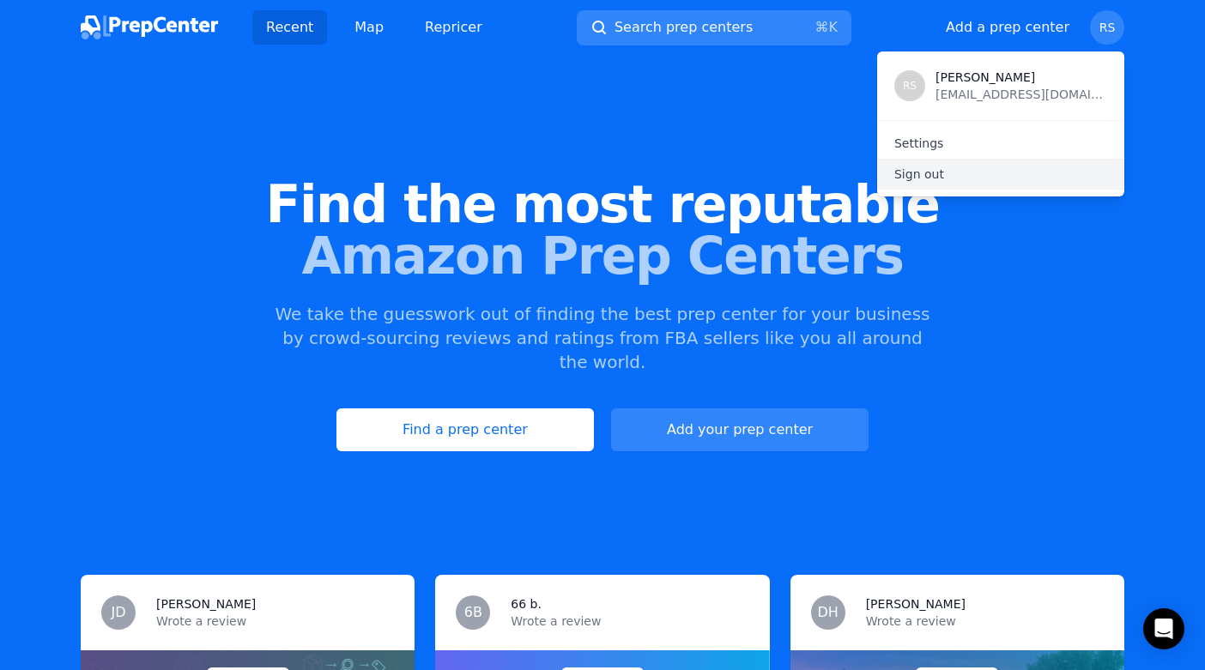
click at [960, 172] on p "Sign out" at bounding box center [1000, 174] width 213 height 17
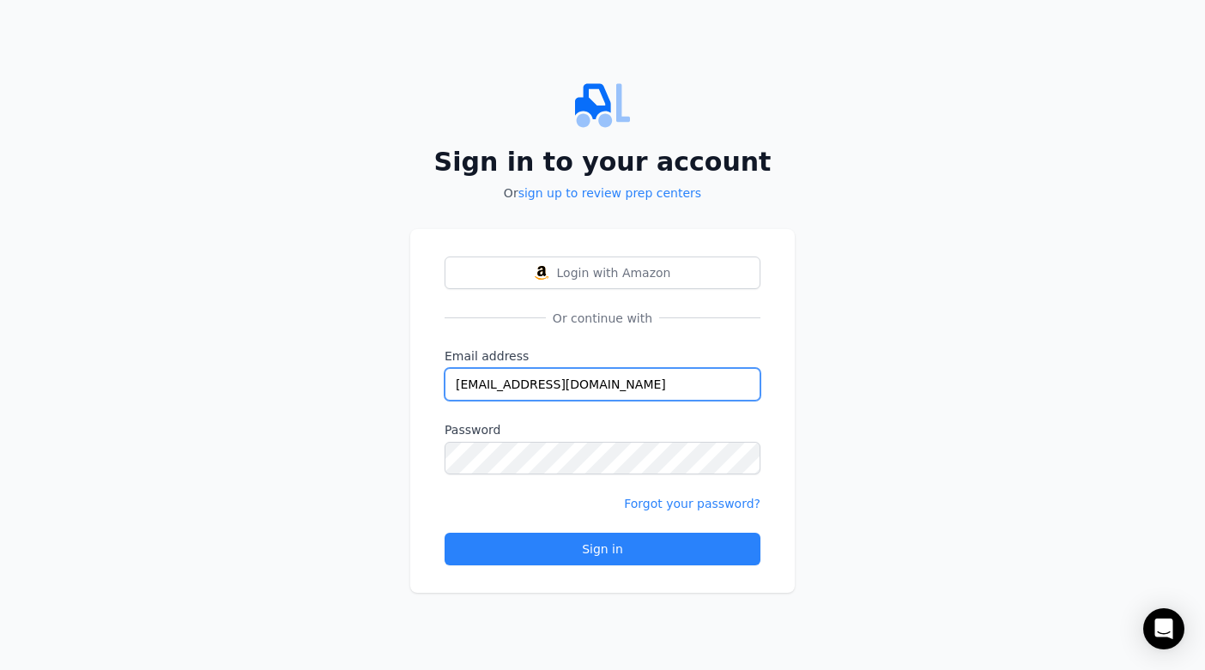
click at [643, 383] on input "[EMAIL_ADDRESS][DOMAIN_NAME]" at bounding box center [602, 384] width 316 height 33
type input "[EMAIL_ADDRESS][DOMAIN_NAME]"
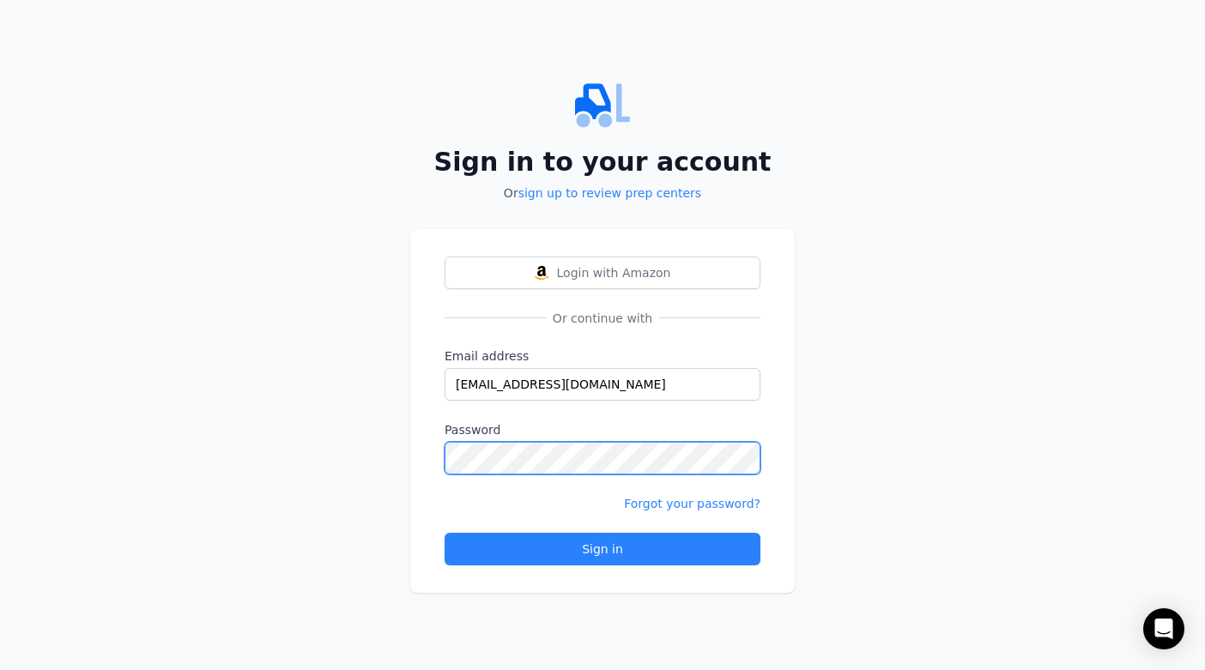
click at [444, 533] on button "Sign in" at bounding box center [602, 549] width 316 height 33
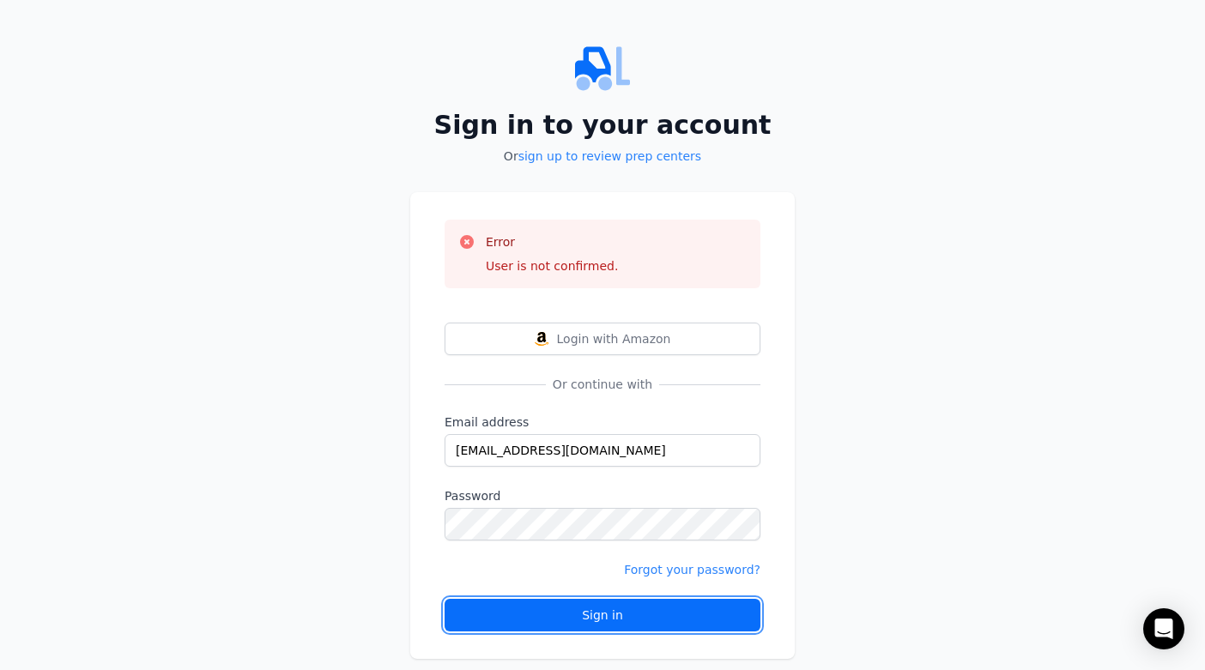
click at [610, 617] on div "Sign in" at bounding box center [602, 615] width 287 height 17
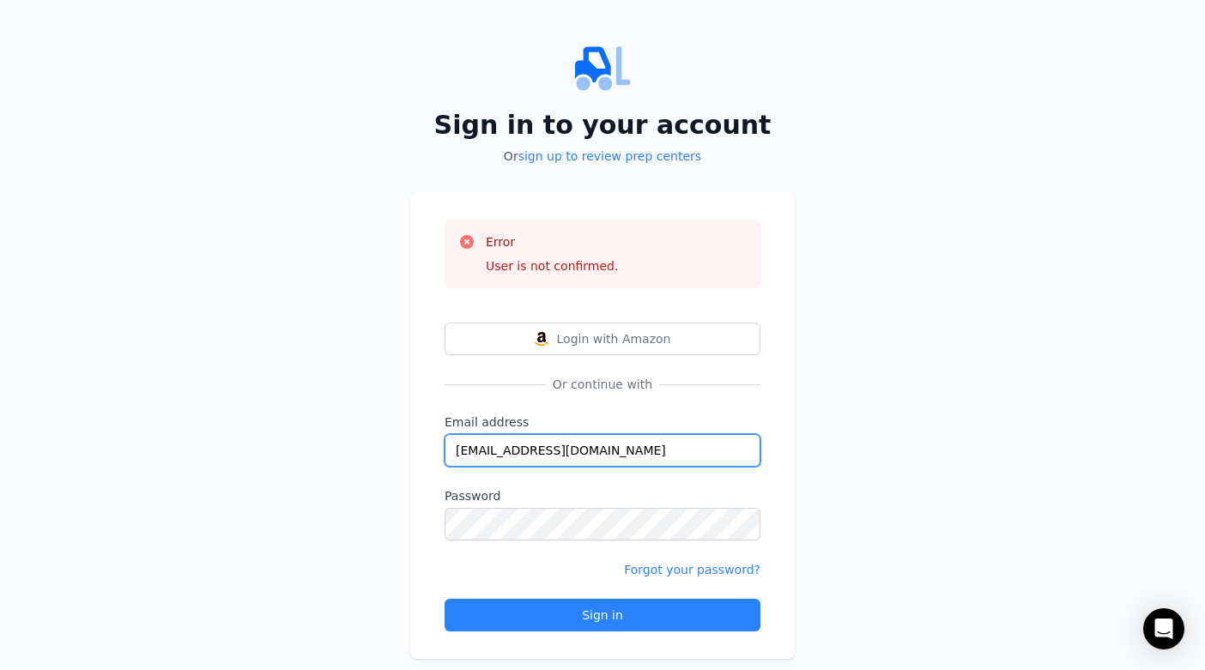
click at [491, 441] on input "[EMAIL_ADDRESS][DOMAIN_NAME]" at bounding box center [602, 450] width 316 height 33
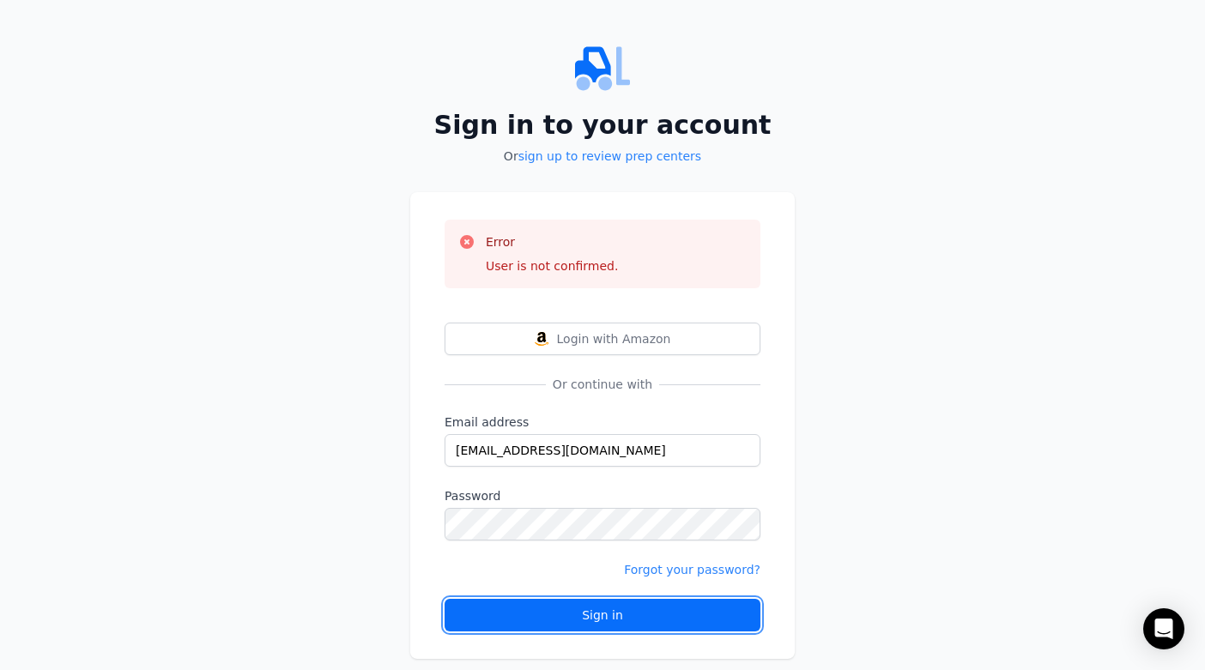
click at [547, 618] on div "Sign in" at bounding box center [602, 615] width 287 height 17
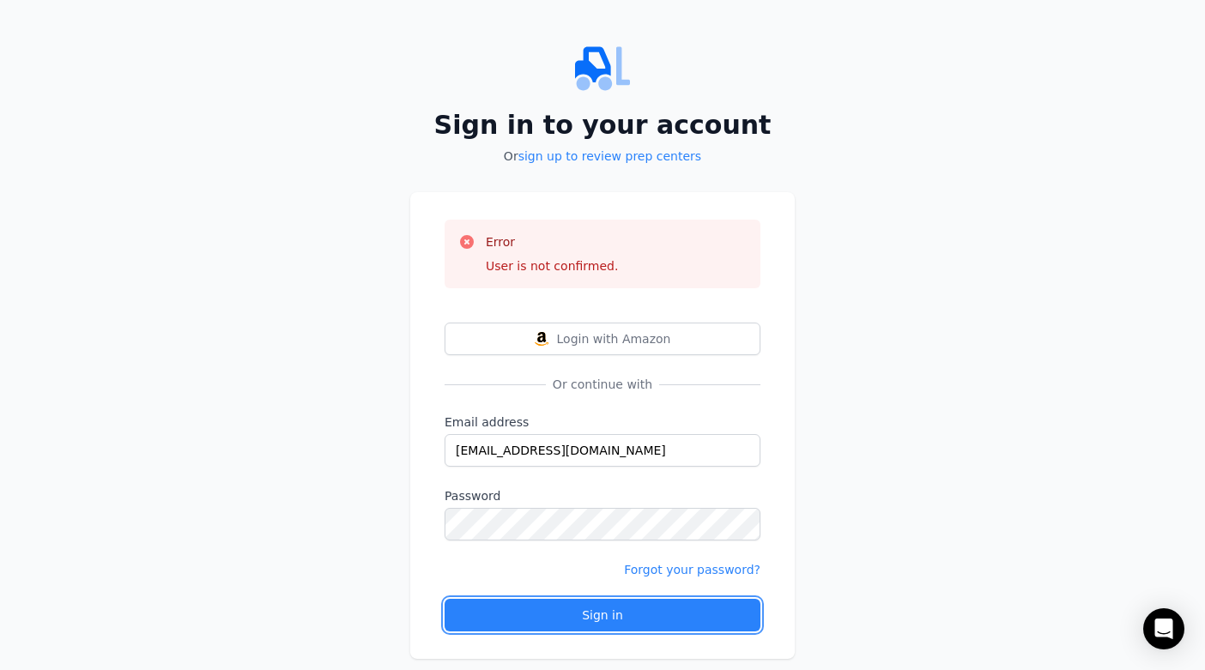
scroll to position [30, 0]
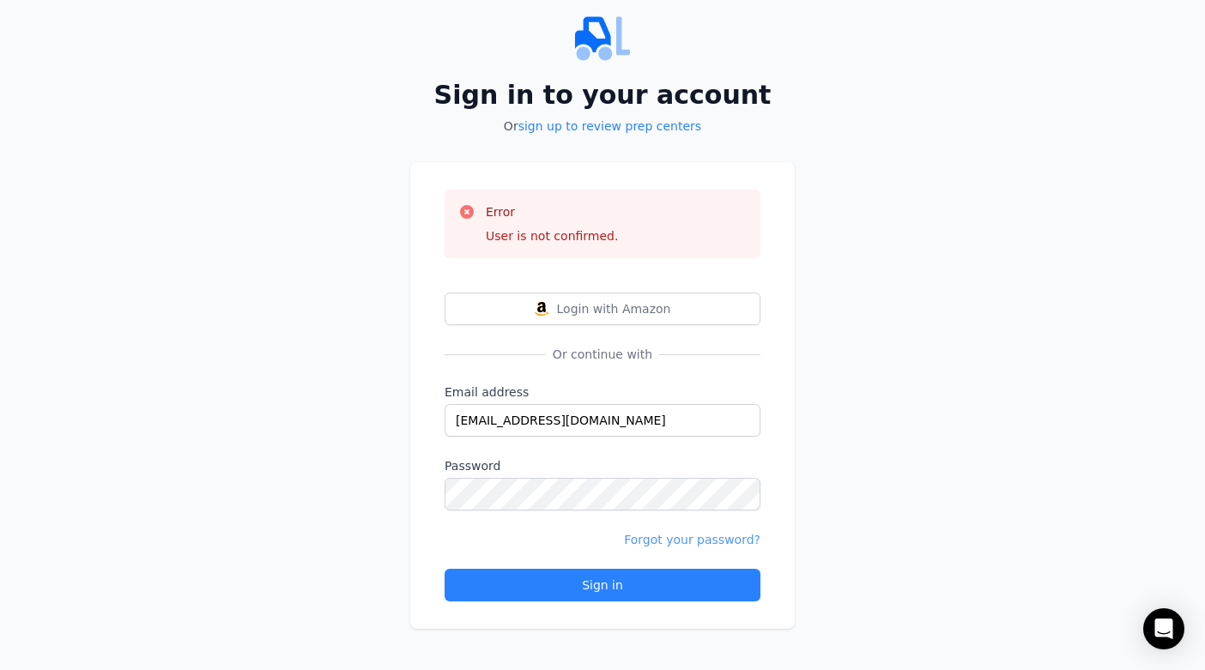
click at [705, 542] on link "Forgot your password?" at bounding box center [692, 540] width 136 height 14
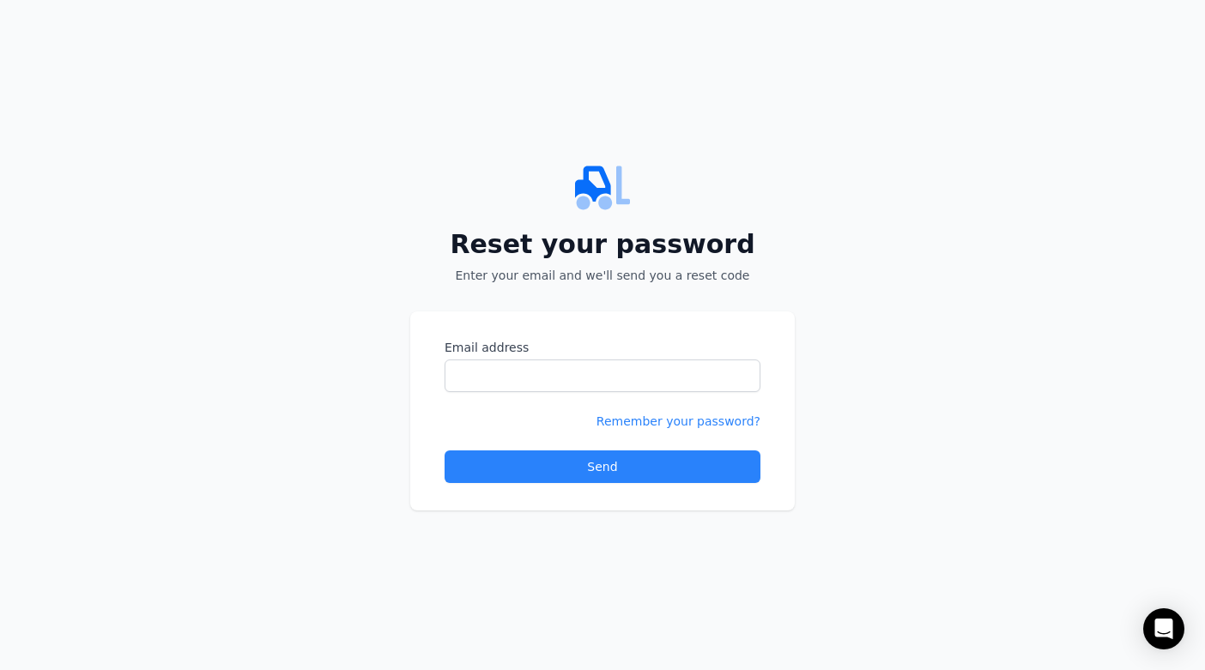
click at [631, 393] on form "Email address Remember your password? Send" at bounding box center [602, 411] width 316 height 144
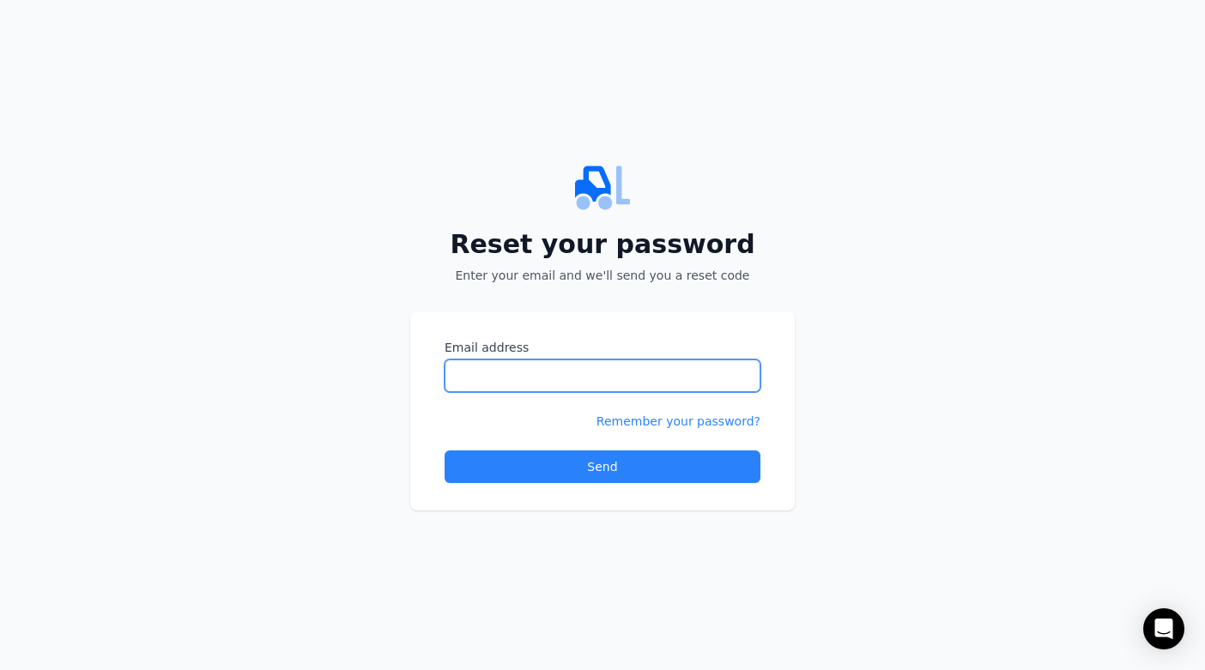
click at [631, 383] on input "Email address" at bounding box center [602, 375] width 316 height 33
type input "[EMAIL_ADDRESS][DOMAIN_NAME]"
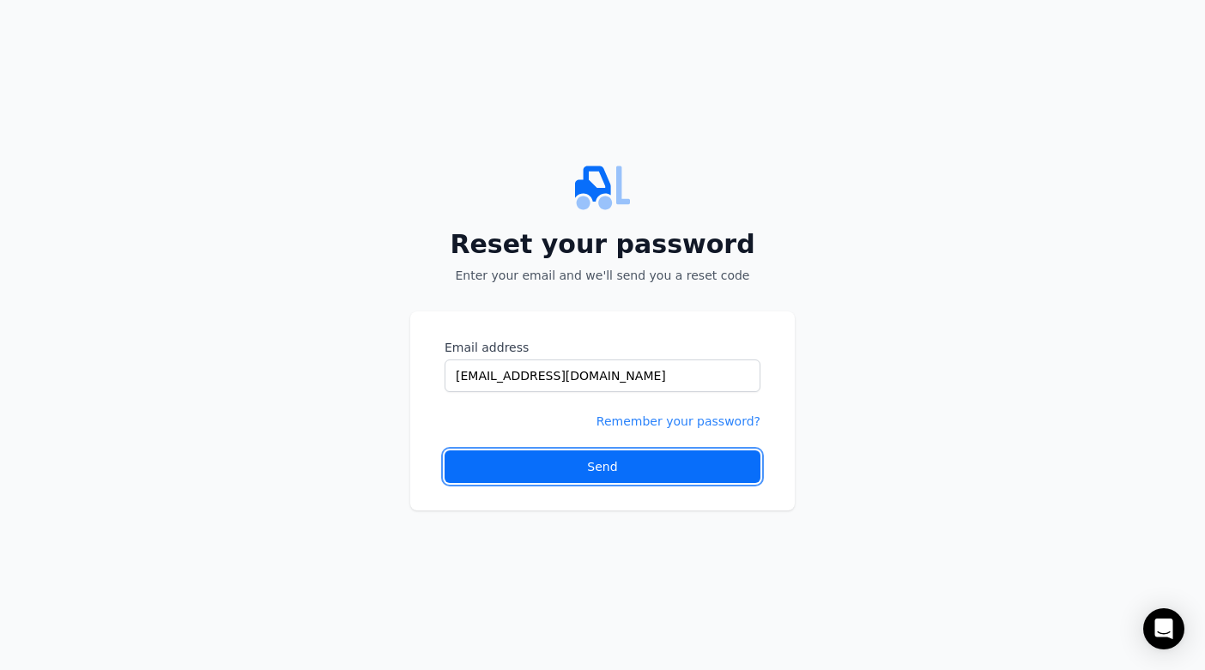
click at [640, 465] on button "Send" at bounding box center [602, 466] width 316 height 33
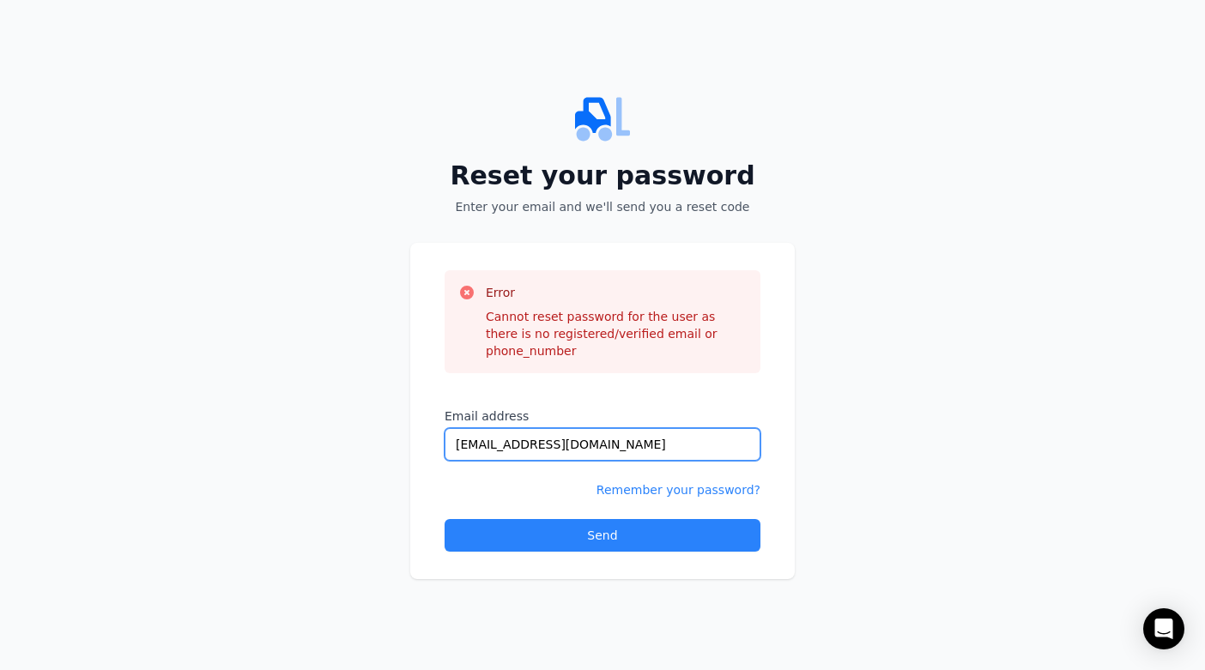
click at [649, 431] on input "[EMAIL_ADDRESS][DOMAIN_NAME]" at bounding box center [602, 444] width 316 height 33
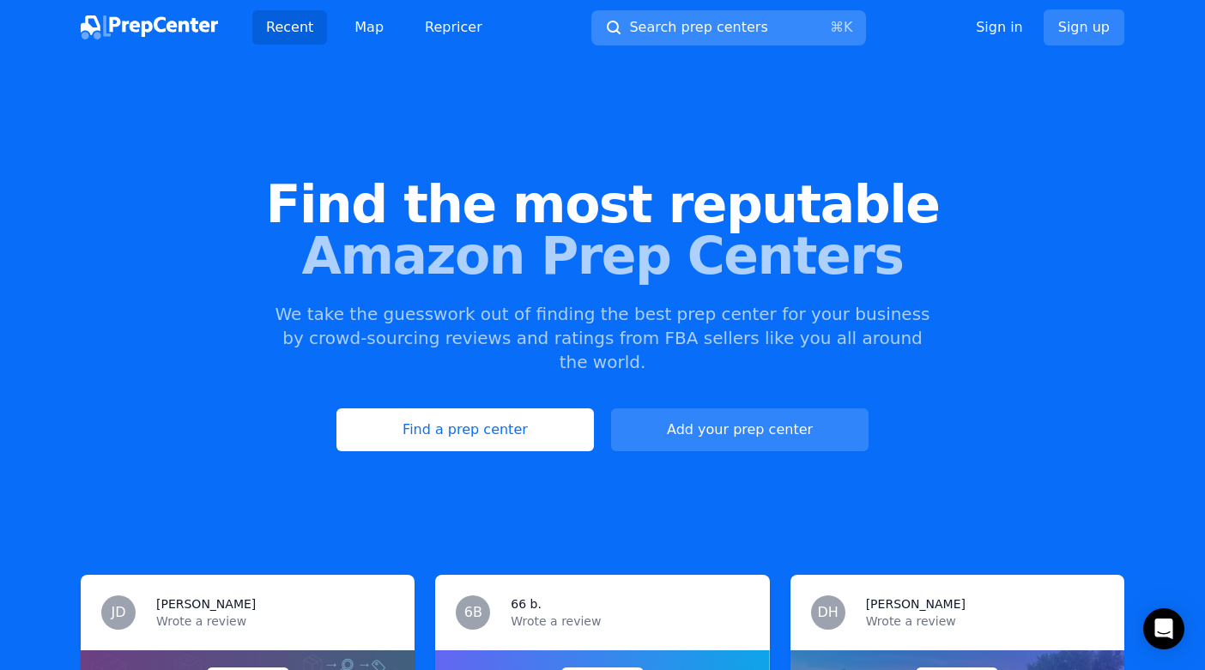
click at [670, 28] on span "Search prep centers" at bounding box center [698, 27] width 138 height 21
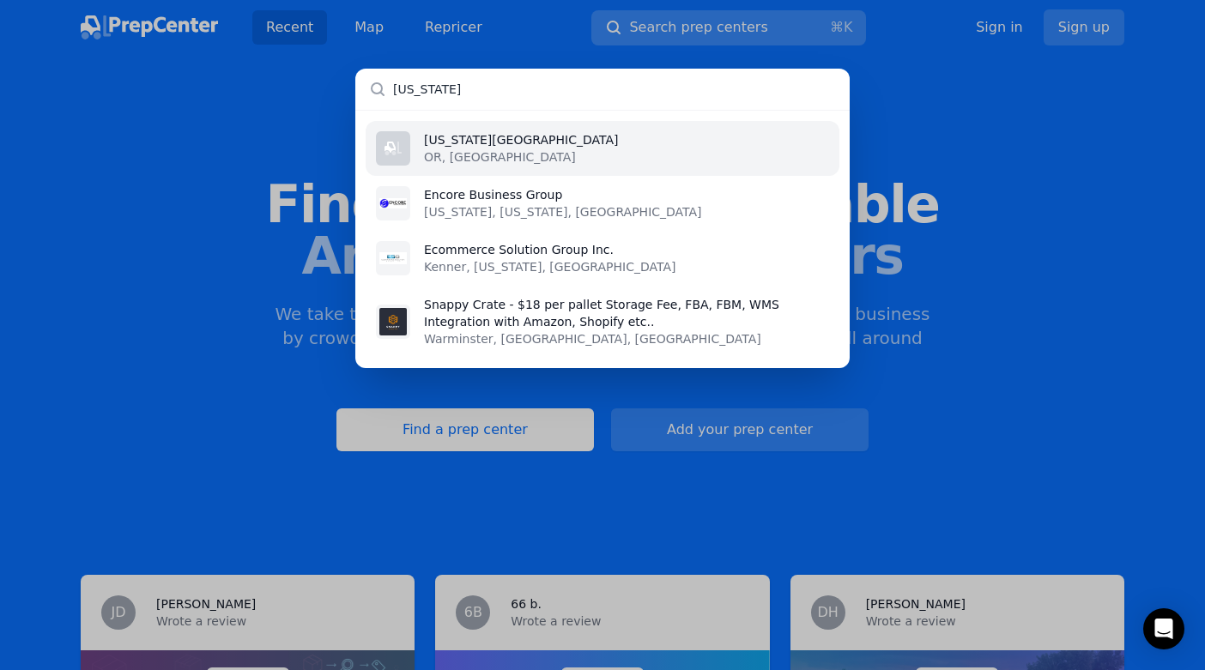
type input "[US_STATE]"
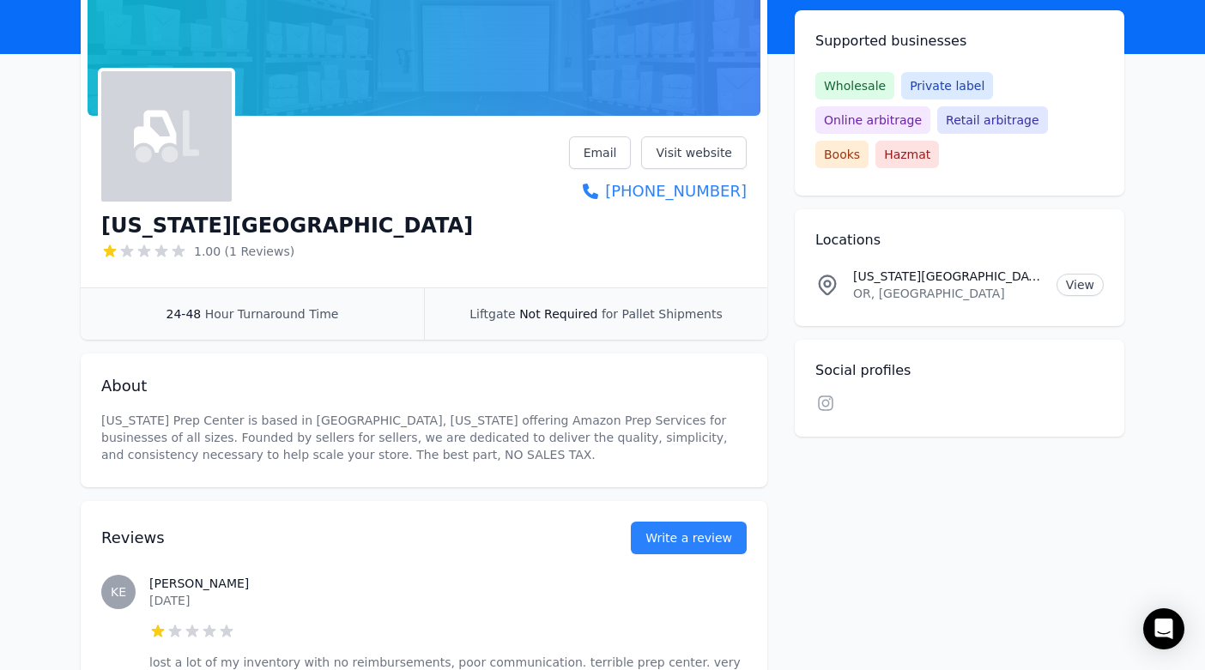
scroll to position [174, 0]
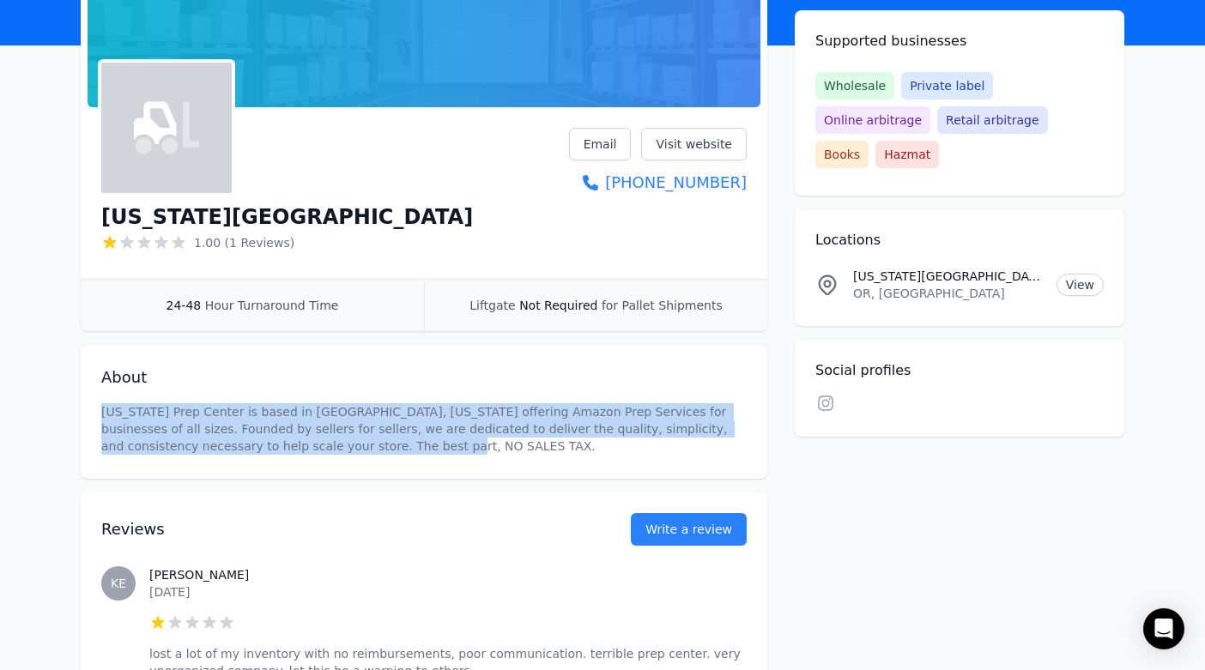
drag, startPoint x: 390, startPoint y: 448, endPoint x: 86, endPoint y: 408, distance: 306.4
click at [86, 408] on div "About [US_STATE] Prep Center is based in [GEOGRAPHIC_DATA], [US_STATE] offering…" at bounding box center [424, 412] width 686 height 134
copy p "[US_STATE] Prep Center is based in [GEOGRAPHIC_DATA], [US_STATE] offering Amazo…"
click at [492, 429] on p "[US_STATE] Prep Center is based in [GEOGRAPHIC_DATA], [US_STATE] offering Amazo…" at bounding box center [423, 428] width 645 height 51
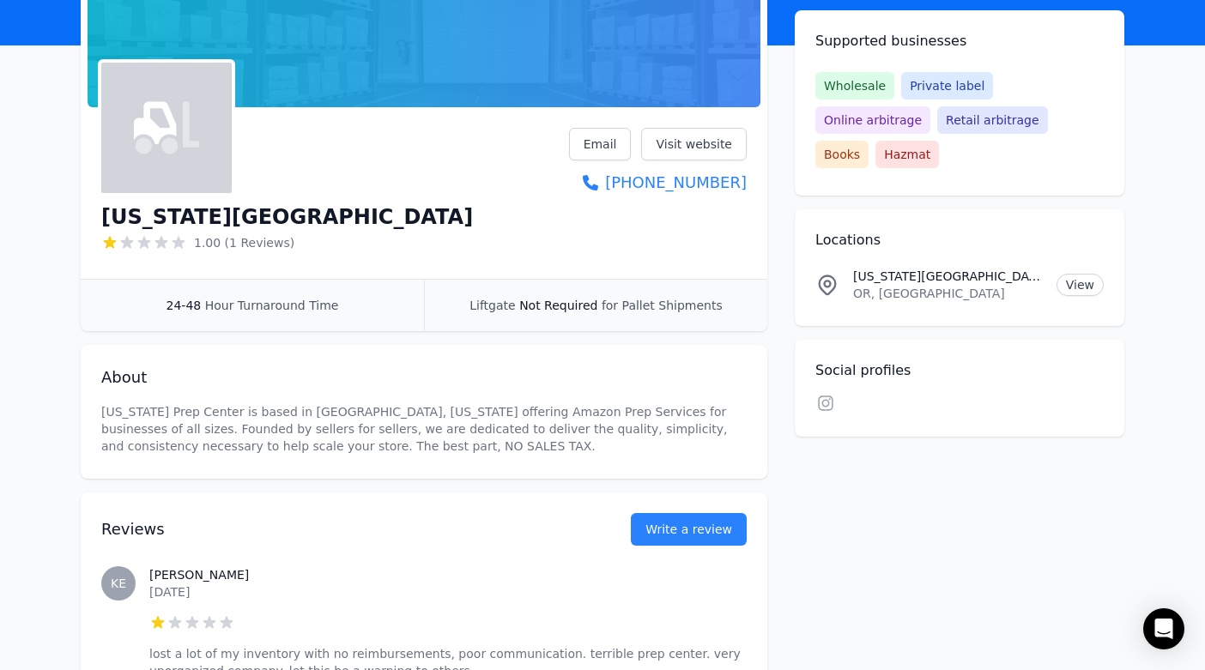
click at [463, 456] on div "About [US_STATE] Prep Center is based in [GEOGRAPHIC_DATA], [US_STATE] offering…" at bounding box center [424, 412] width 686 height 134
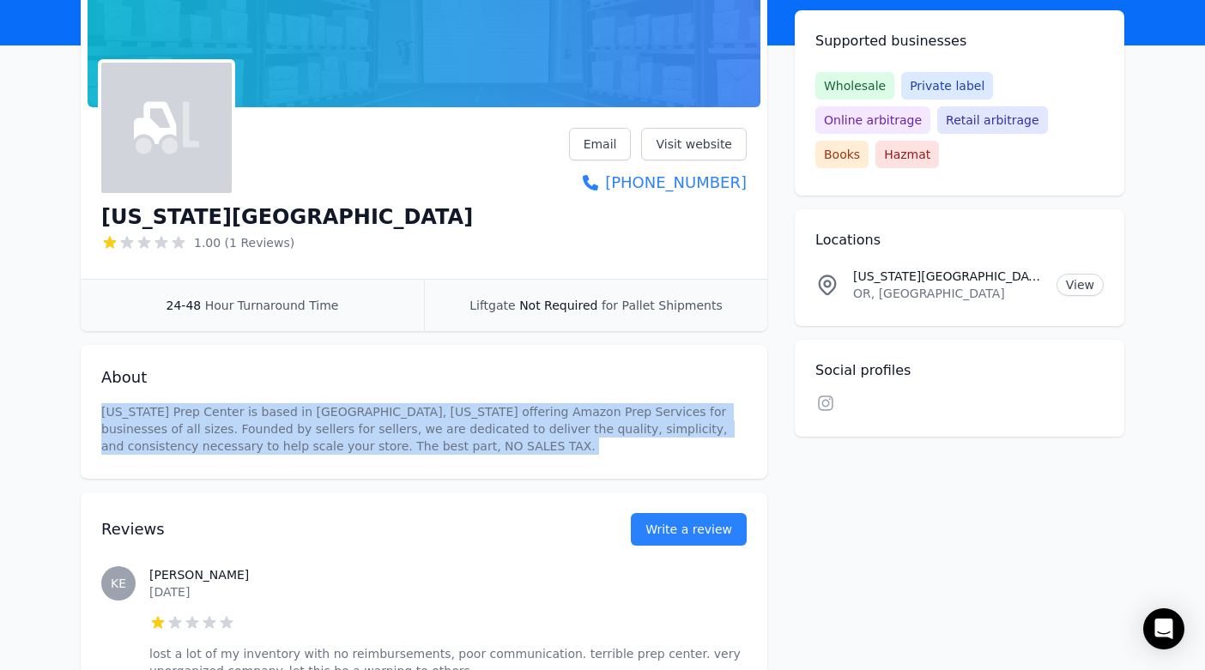
click at [463, 456] on div "About [US_STATE] Prep Center is based in [GEOGRAPHIC_DATA], [US_STATE] offering…" at bounding box center [424, 412] width 686 height 134
copy p "[US_STATE] Prep Center is based in [GEOGRAPHIC_DATA], [US_STATE] offering Amazo…"
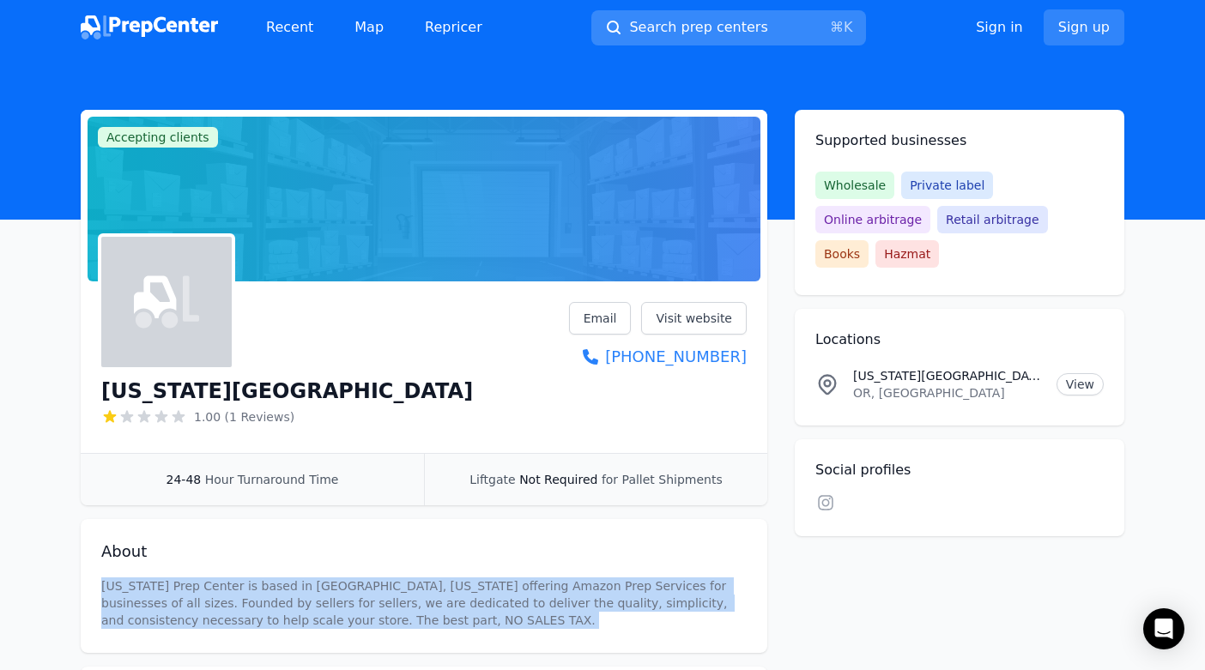
click at [662, 29] on span "Search prep centers" at bounding box center [698, 27] width 138 height 21
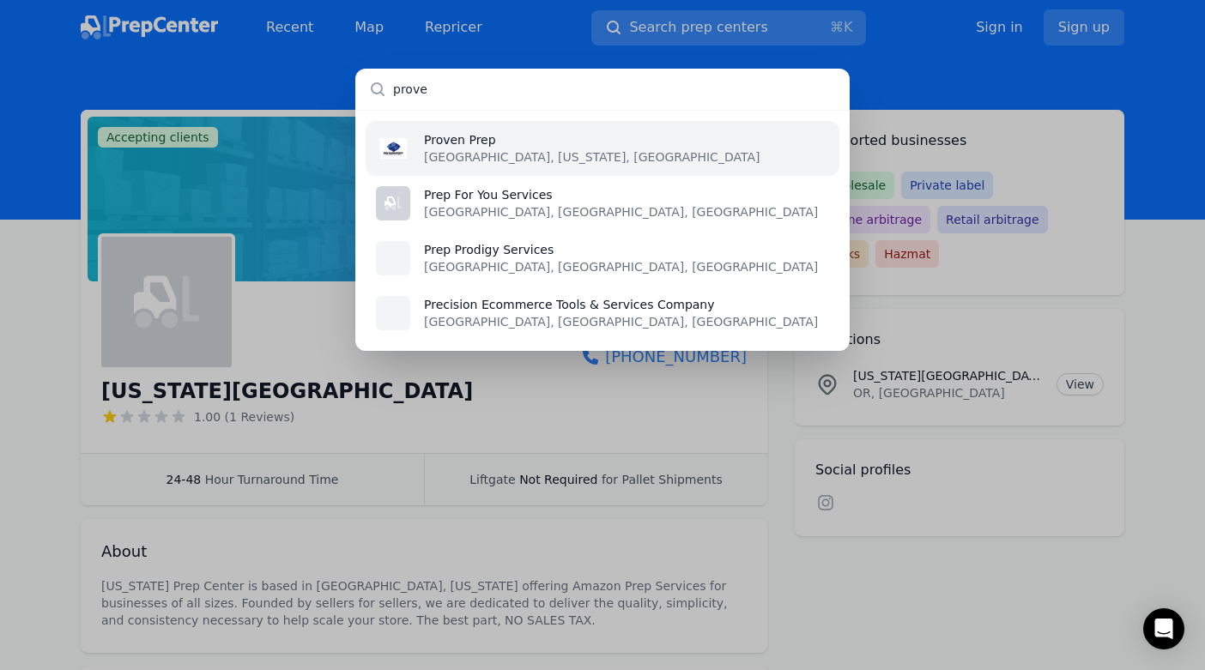
type input "proven"
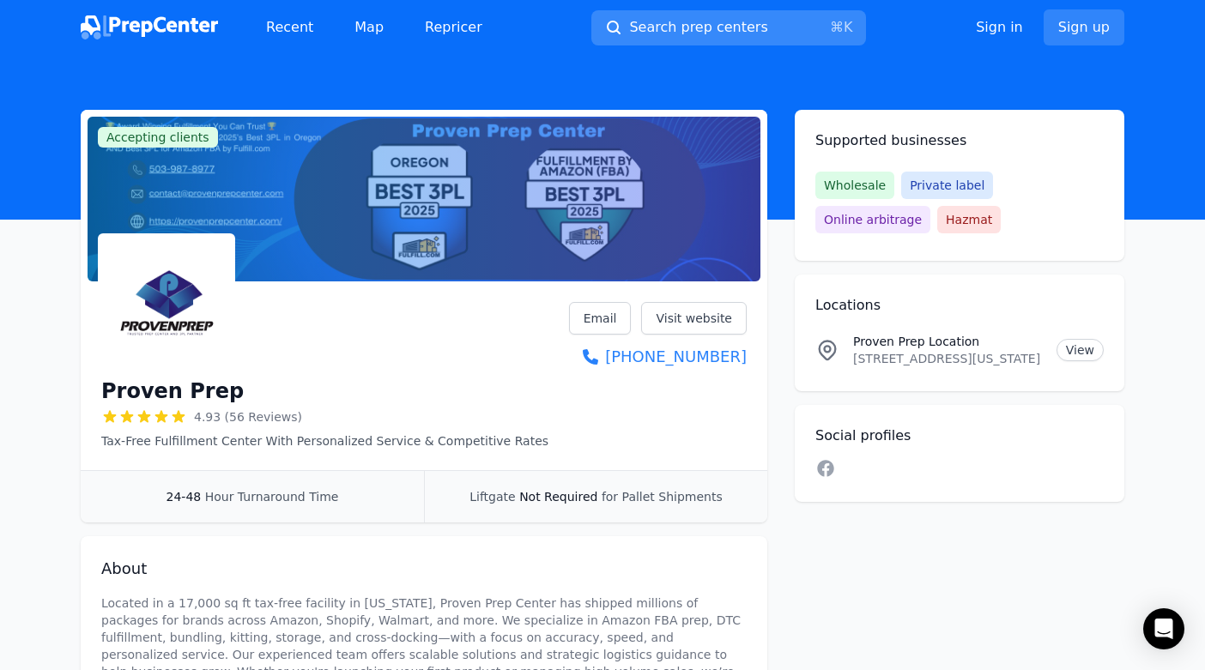
click at [655, 37] on span "Search prep centers" at bounding box center [698, 27] width 138 height 21
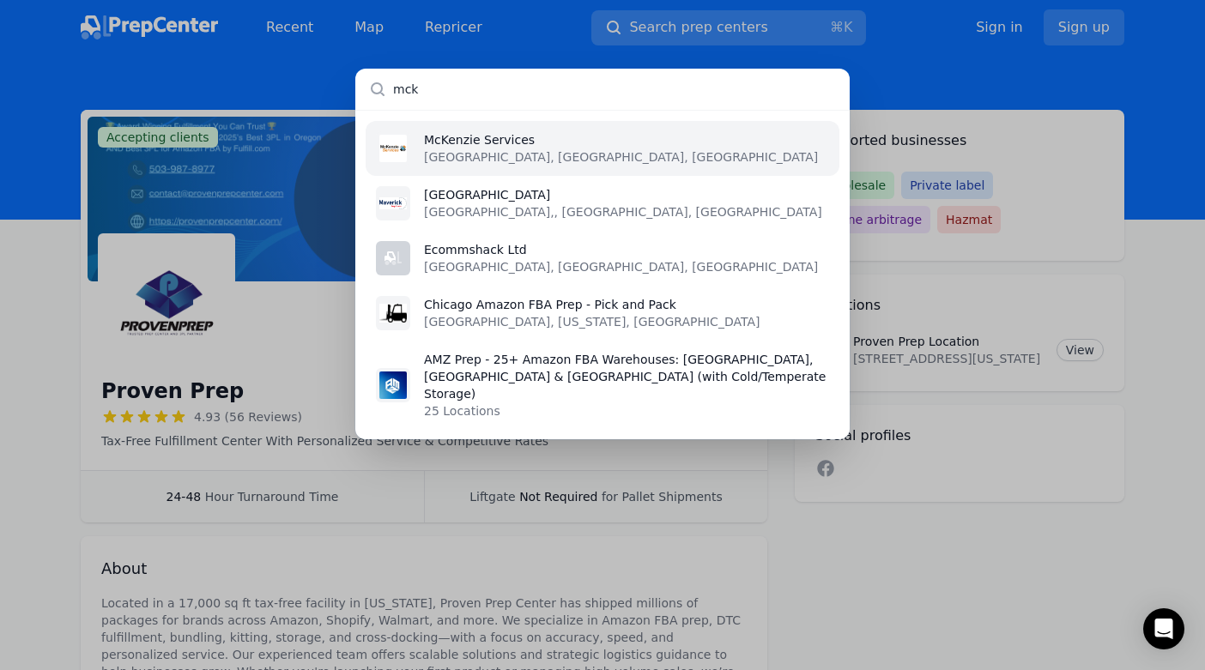
type input "mcke"
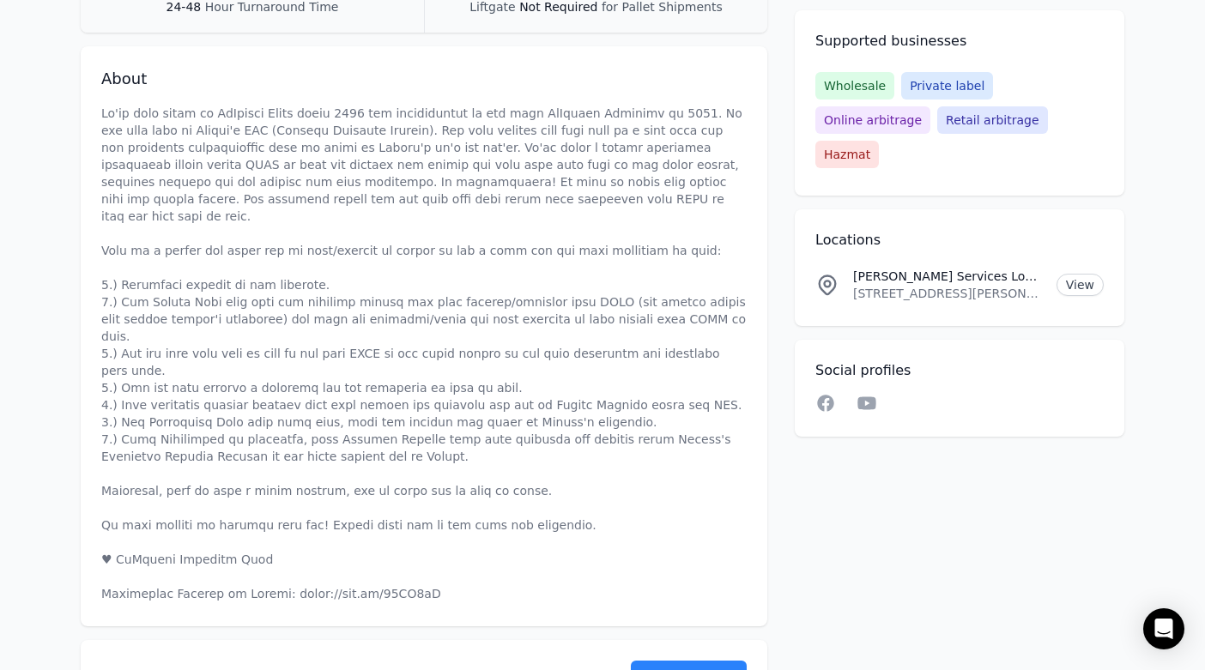
scroll to position [514, 0]
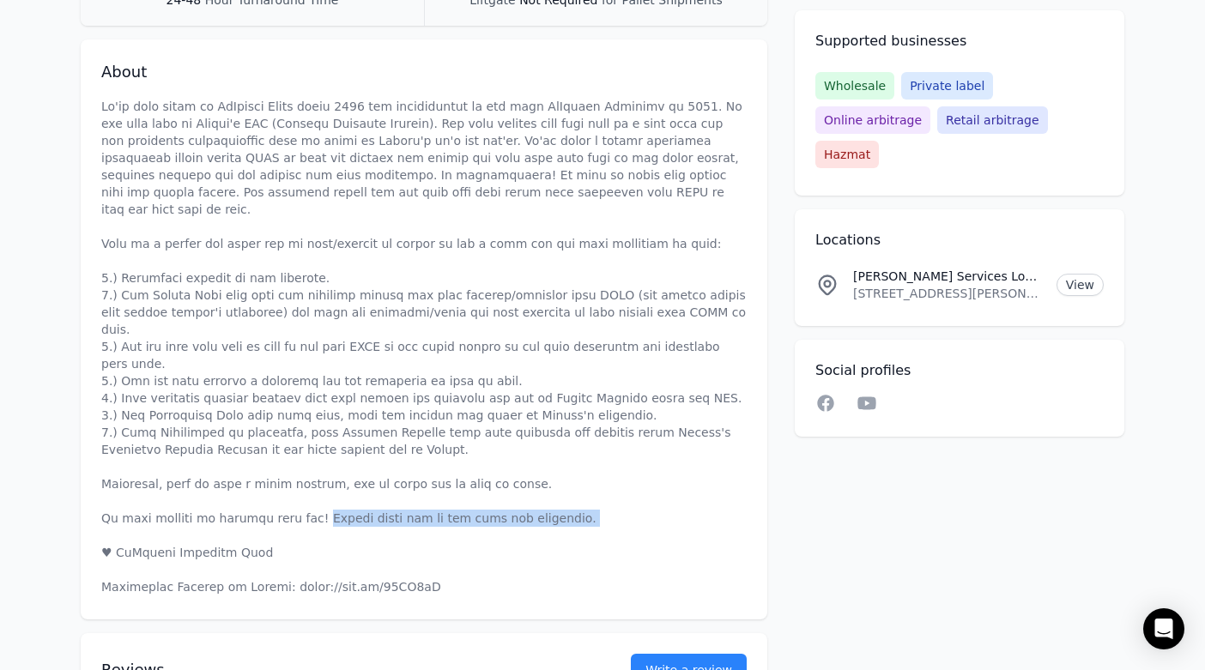
drag, startPoint x: 558, startPoint y: 468, endPoint x: 309, endPoint y: 473, distance: 248.8
click at [309, 473] on p at bounding box center [423, 347] width 645 height 498
copy p "Please reach out if you have any questions."
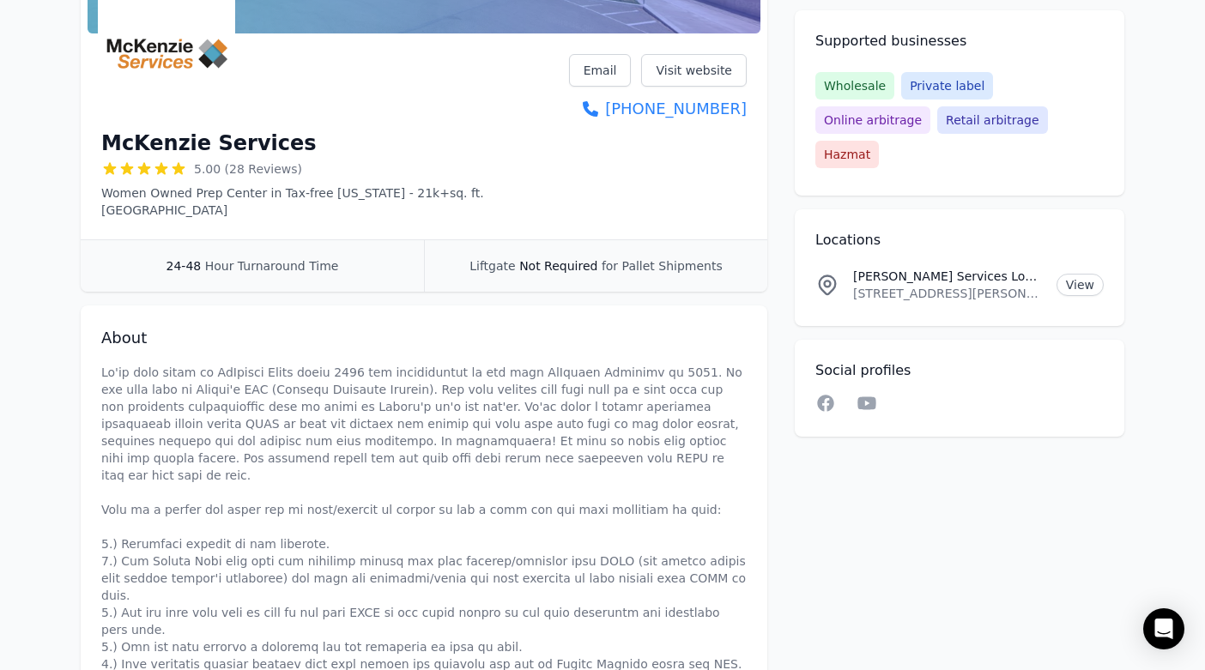
scroll to position [0, 0]
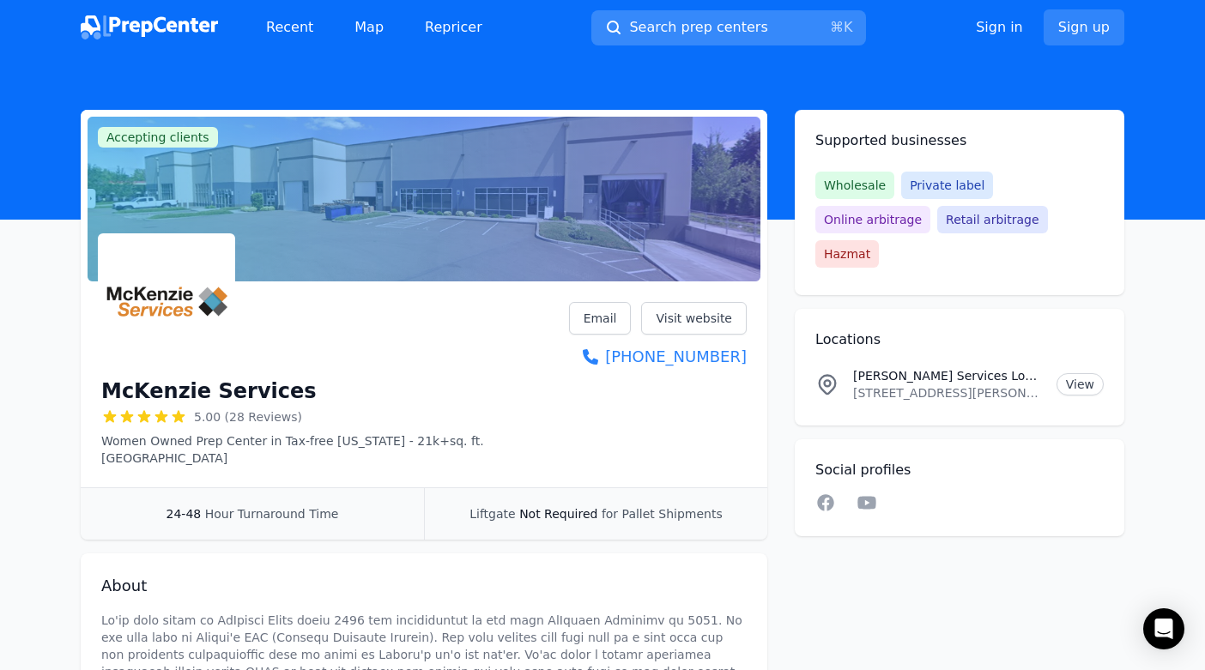
click at [701, 34] on span "Search prep centers" at bounding box center [698, 27] width 138 height 21
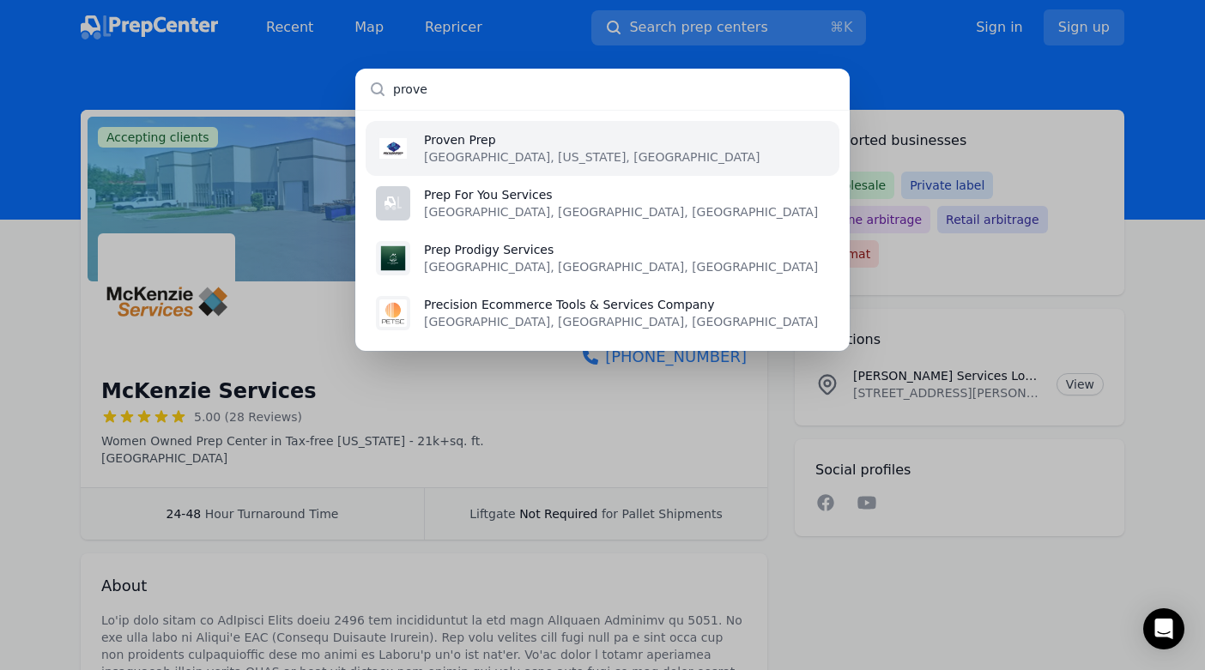
type input "proven"
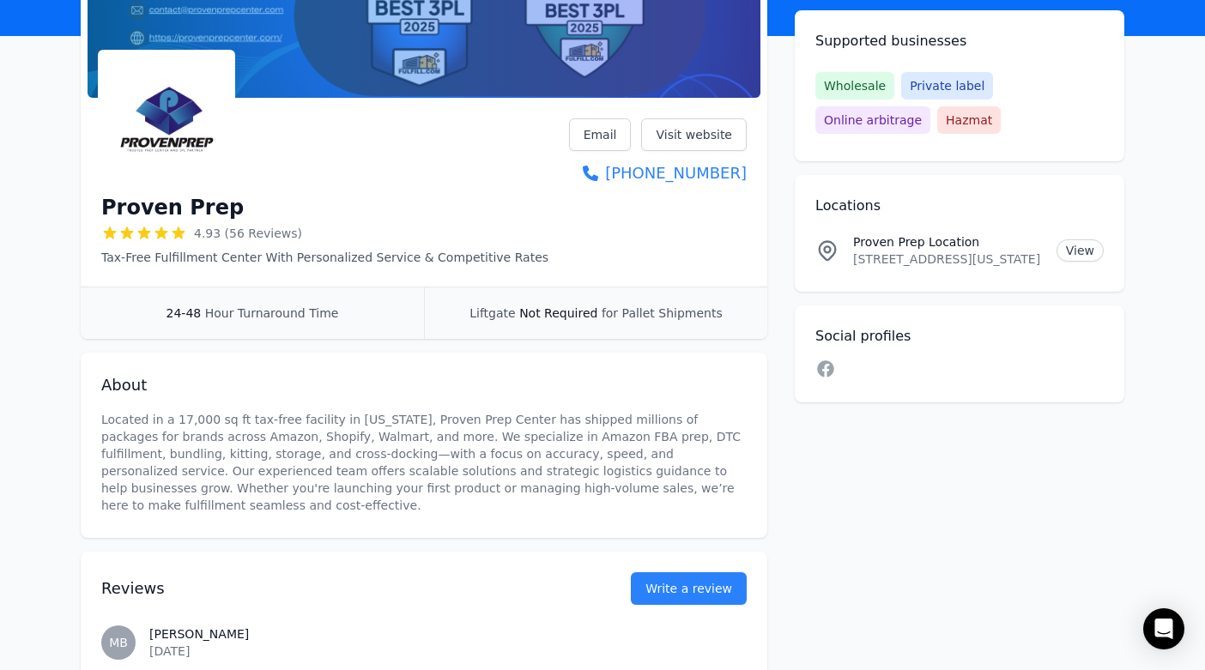
scroll to position [214, 0]
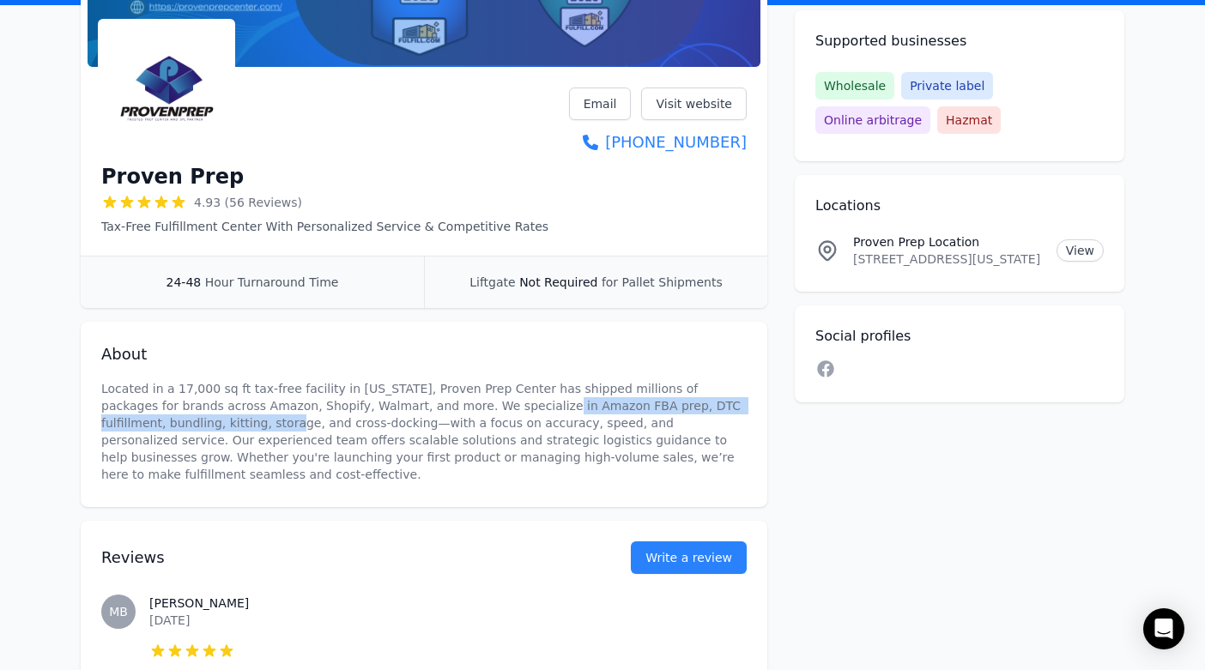
drag, startPoint x: 444, startPoint y: 408, endPoint x: 149, endPoint y: 423, distance: 294.7
click at [149, 423] on p "Located in a 17,000 sq ft tax-free facility in [US_STATE], Proven Prep Center h…" at bounding box center [423, 431] width 645 height 103
copy p "Amazon FBA prep, DTC fulfillment, bundling, kitting, storage,"
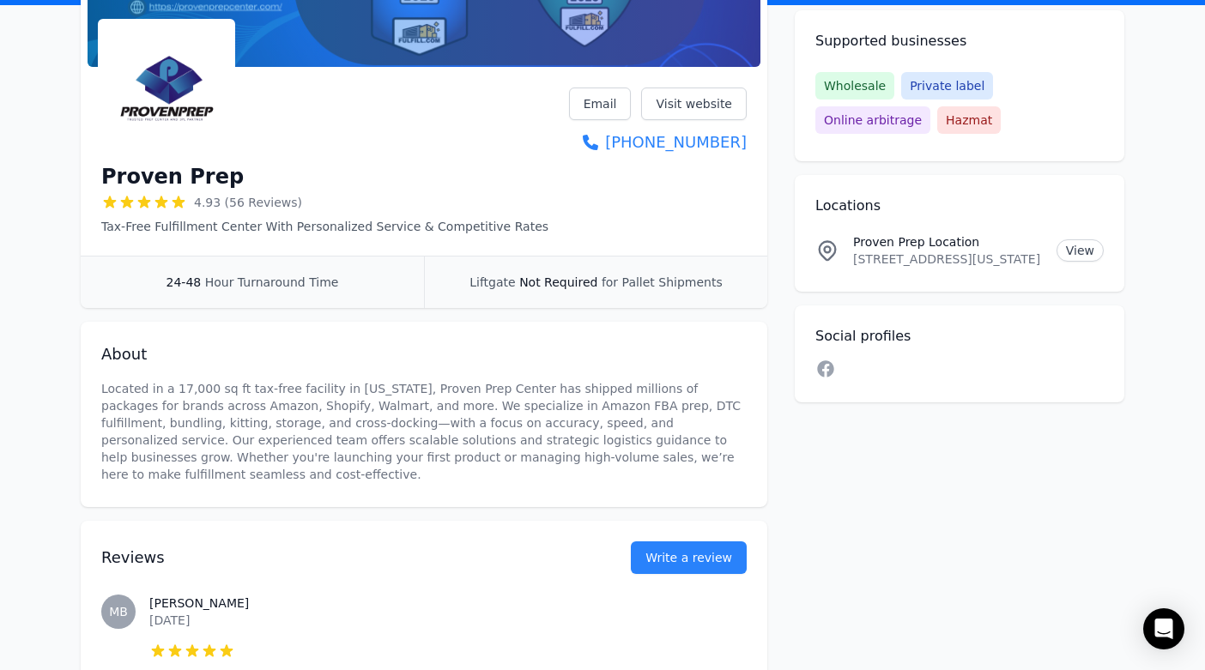
click at [686, 281] on span "for Pallet Shipments" at bounding box center [661, 282] width 121 height 14
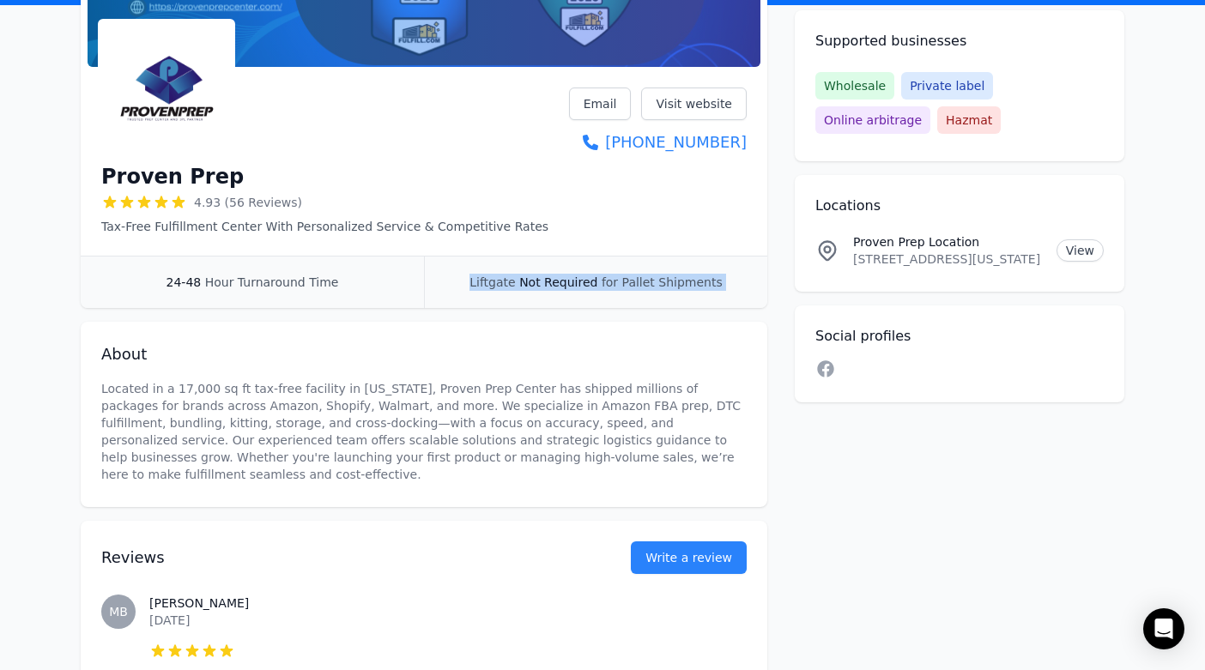
click at [686, 281] on span "for Pallet Shipments" at bounding box center [661, 282] width 121 height 14
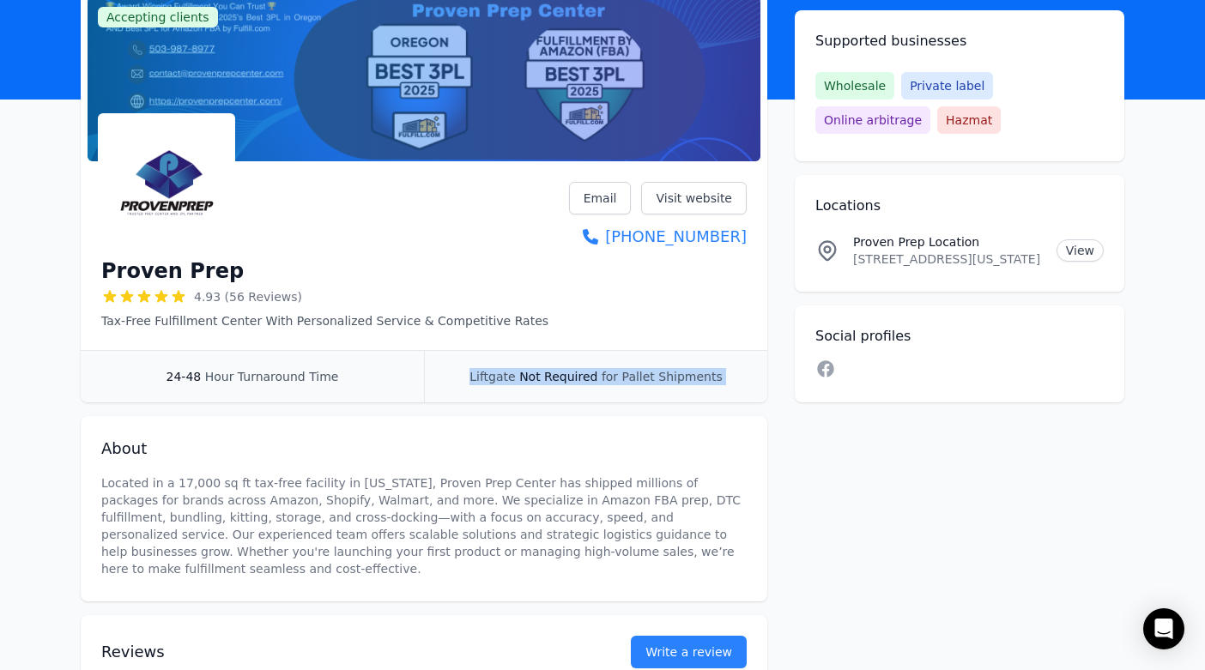
scroll to position [119, 0]
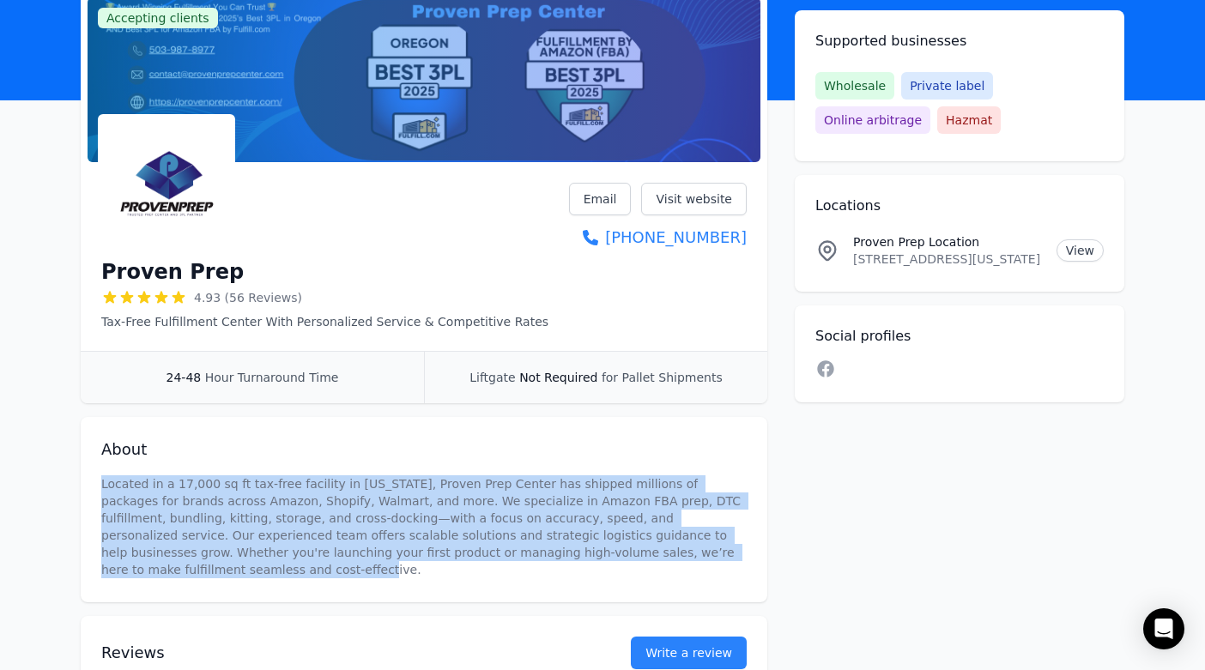
drag, startPoint x: 686, startPoint y: 556, endPoint x: 100, endPoint y: 481, distance: 590.7
click at [100, 481] on div "About Located in a 17,000 sq ft tax-free facility in [US_STATE], Proven Prep Ce…" at bounding box center [424, 509] width 686 height 185
copy p "Located in a 17,000 sq ft tax-free facility in [US_STATE], Proven Prep Center h…"
click at [512, 519] on p "Located in a 17,000 sq ft tax-free facility in [US_STATE], Proven Prep Center h…" at bounding box center [423, 526] width 645 height 103
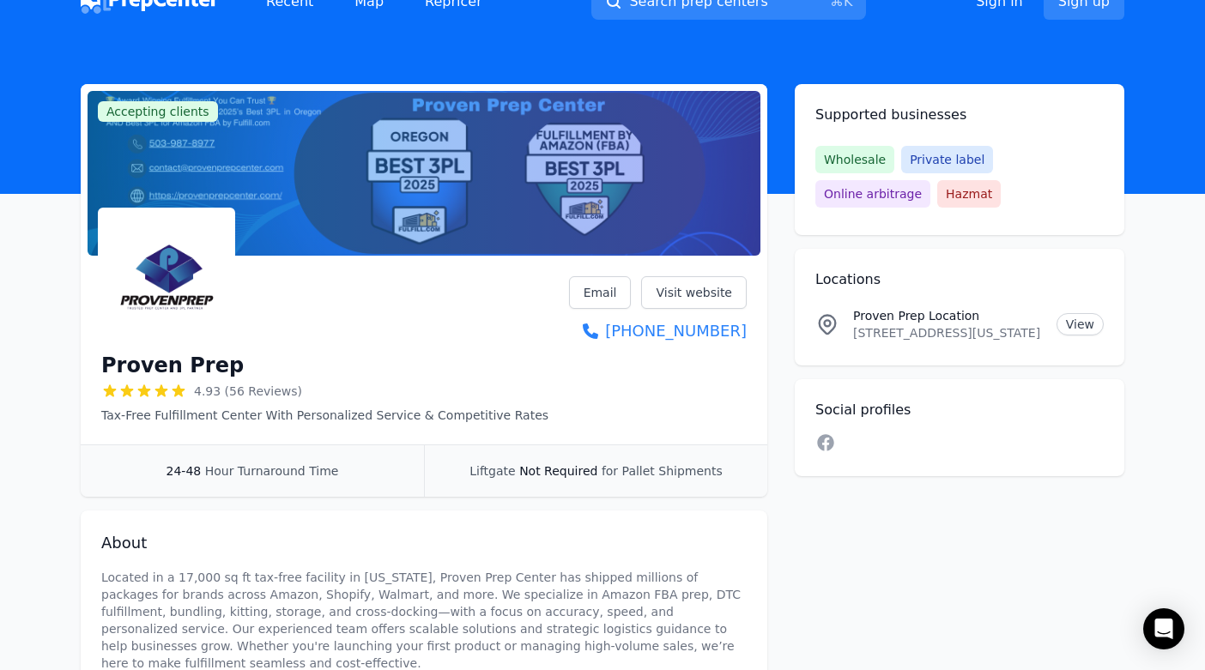
scroll to position [0, 0]
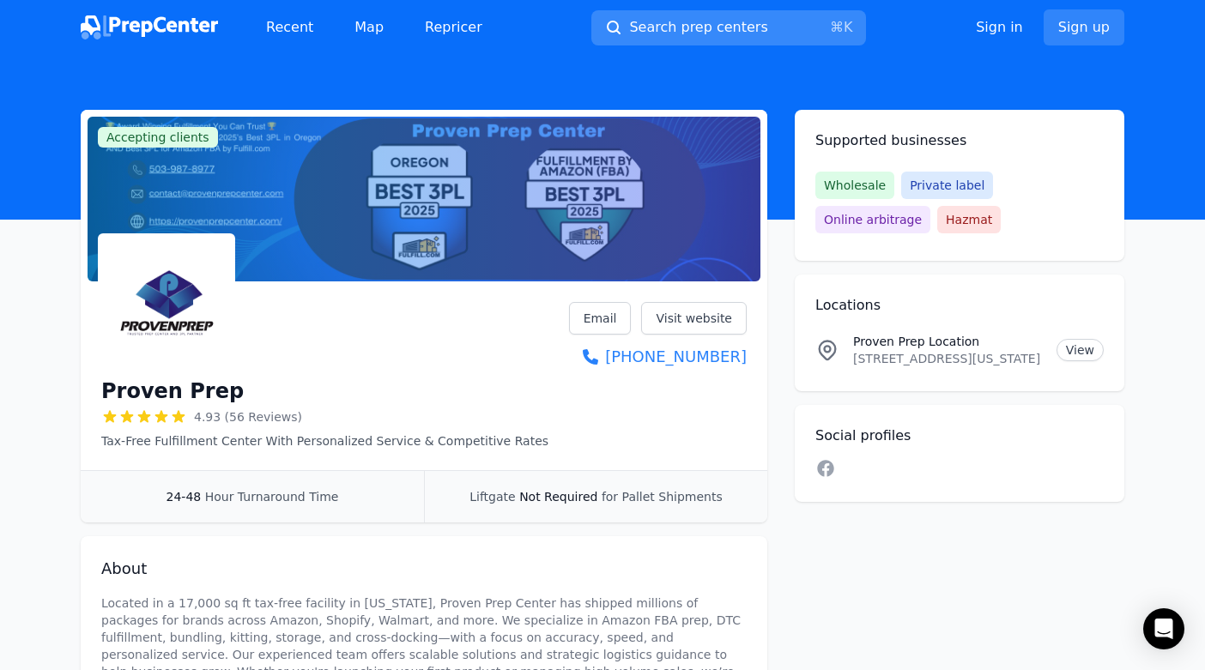
click at [674, 30] on span "Search prep centers" at bounding box center [698, 27] width 138 height 21
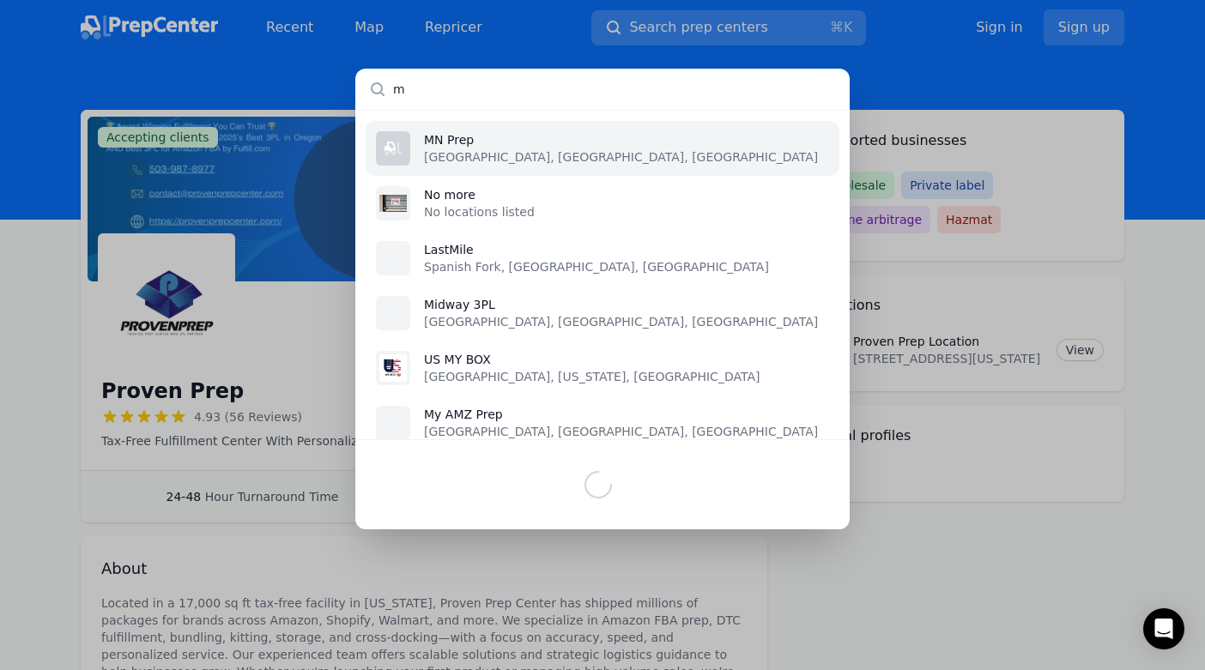
type input "mc"
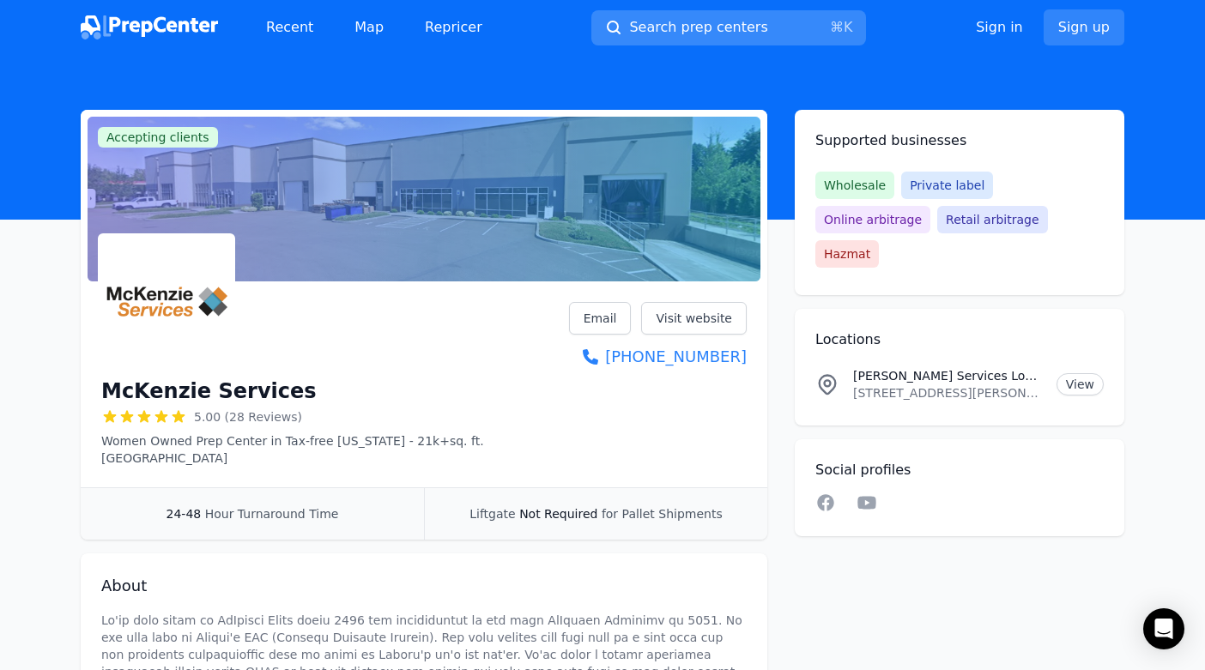
click at [667, 36] on span "Search prep centers" at bounding box center [698, 27] width 138 height 21
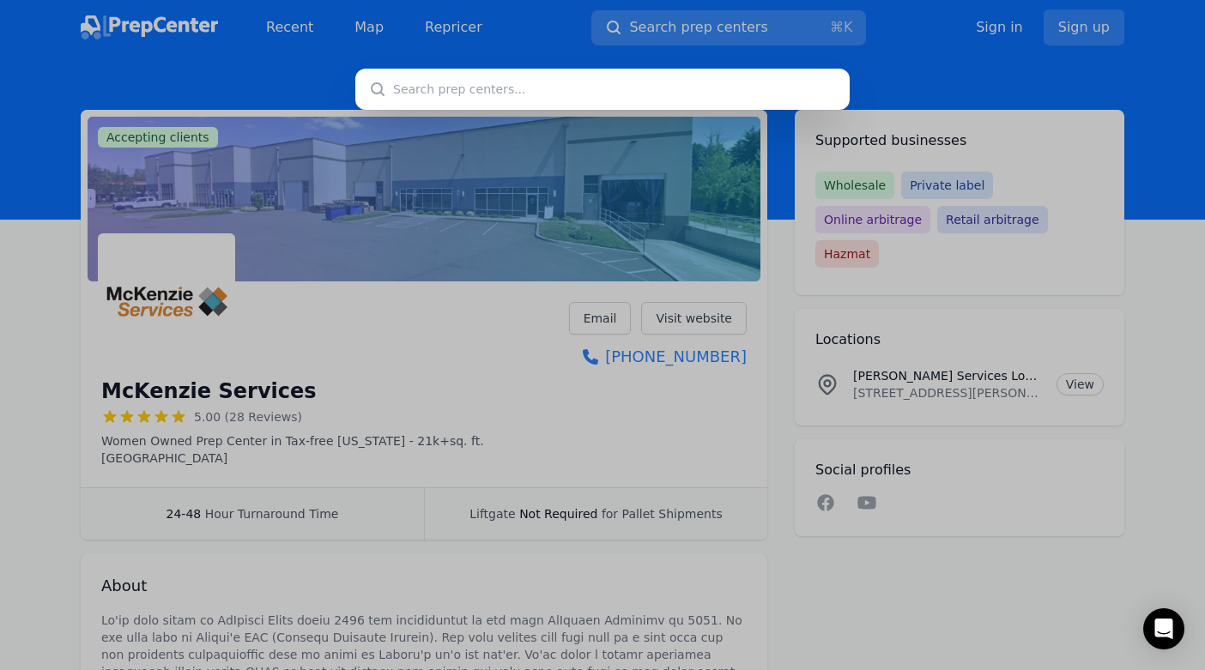
type input "p"
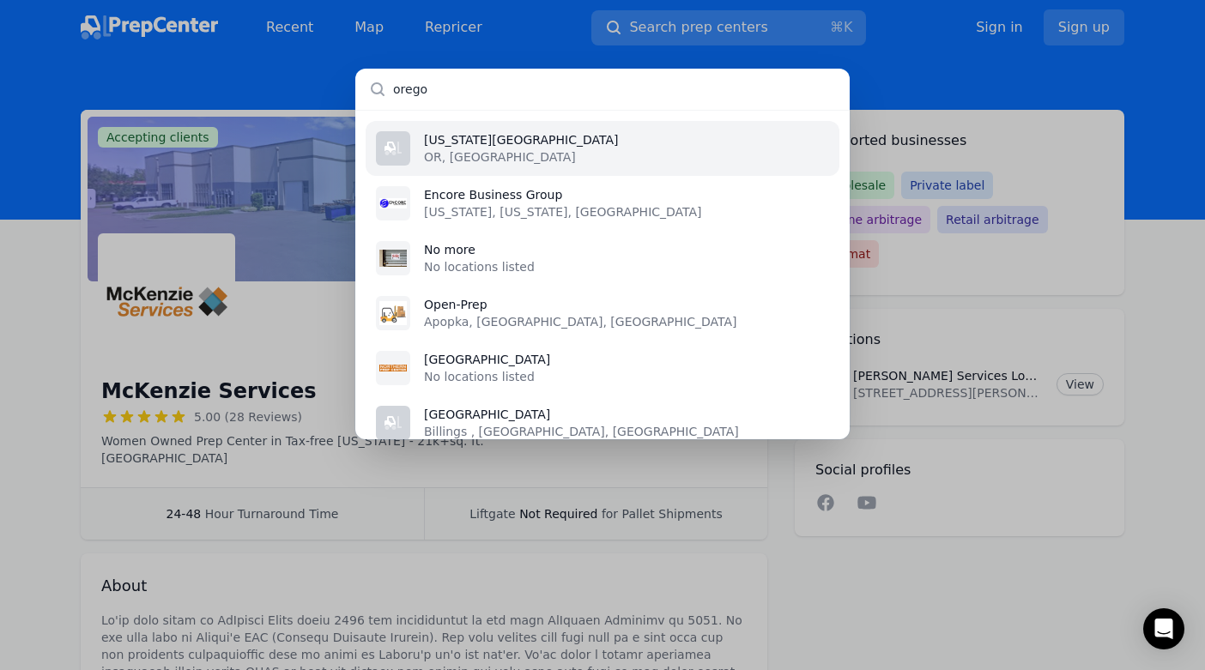
type input "[US_STATE]"
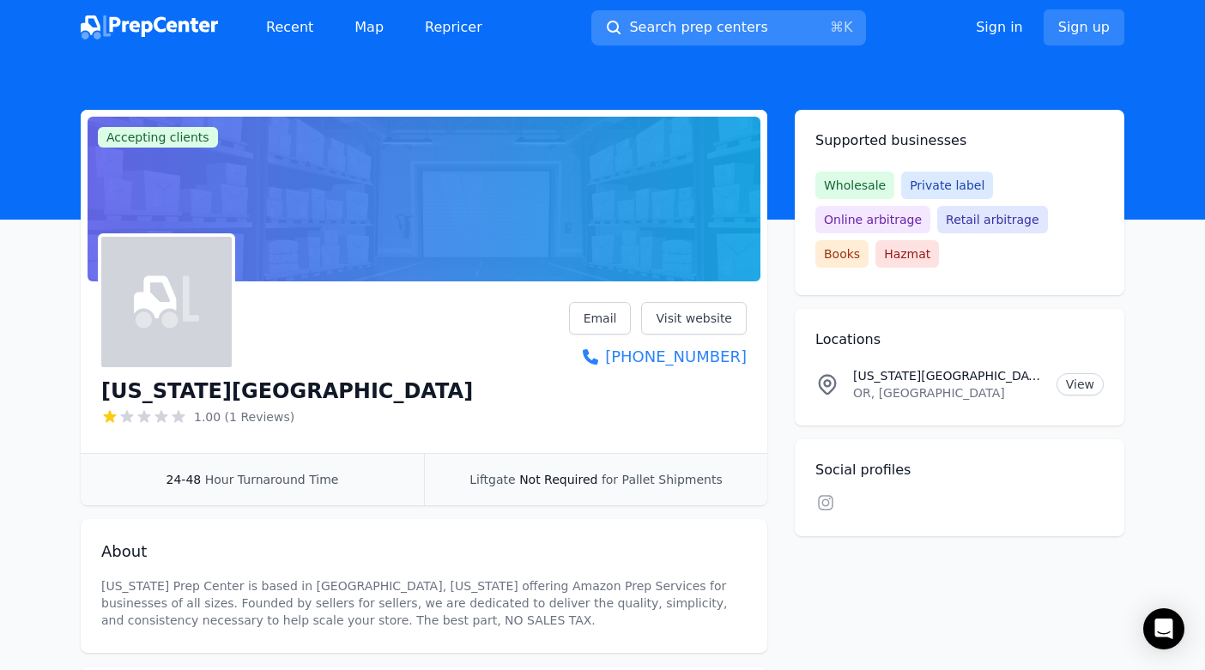
click at [667, 39] on button "Search prep centers ⌘ K" at bounding box center [728, 27] width 275 height 35
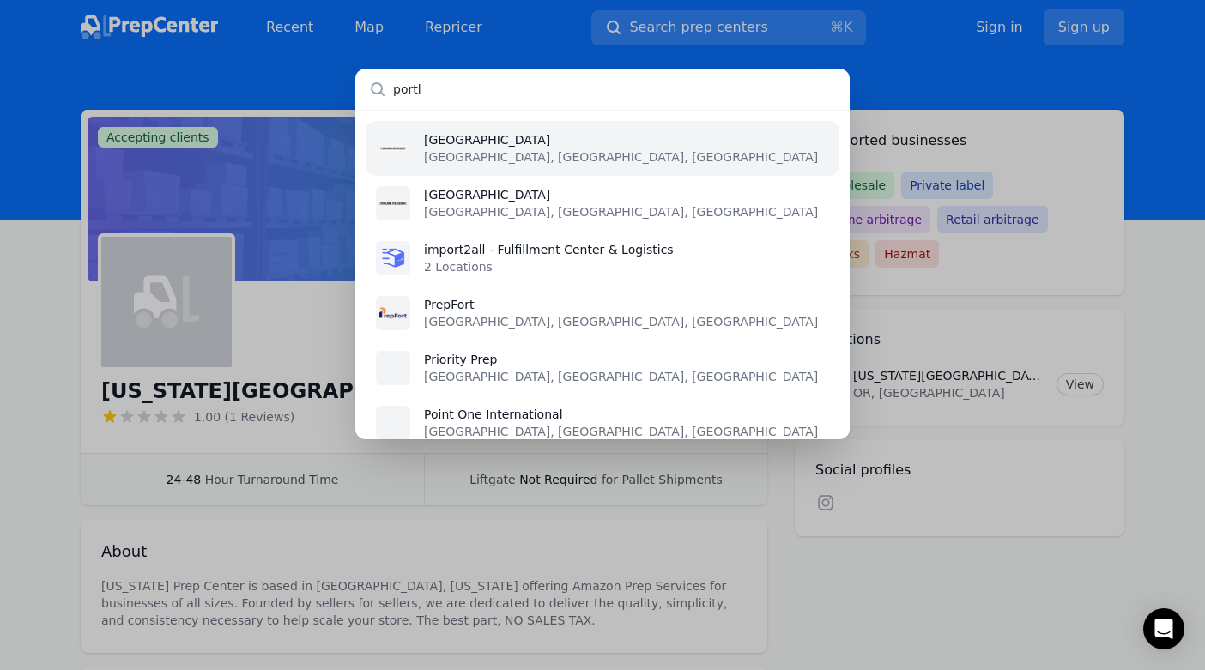
type input "portla"
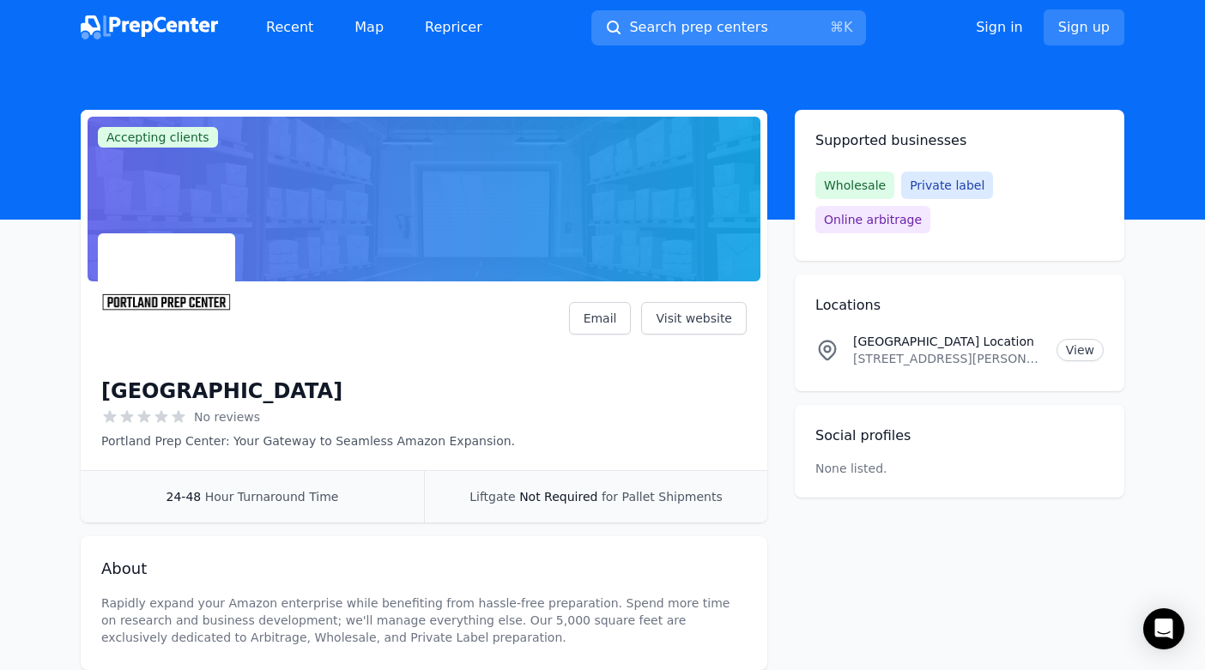
click at [664, 17] on span "Search prep centers" at bounding box center [698, 27] width 138 height 21
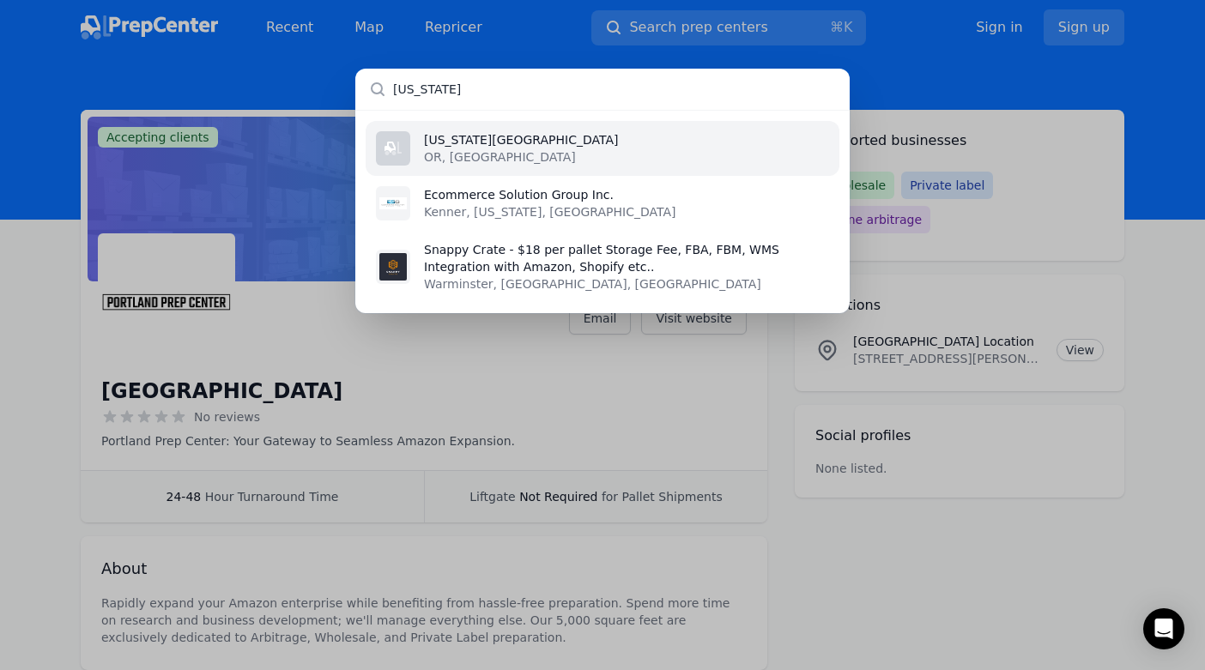
type input "[US_STATE]"
